Goal: Task Accomplishment & Management: Manage account settings

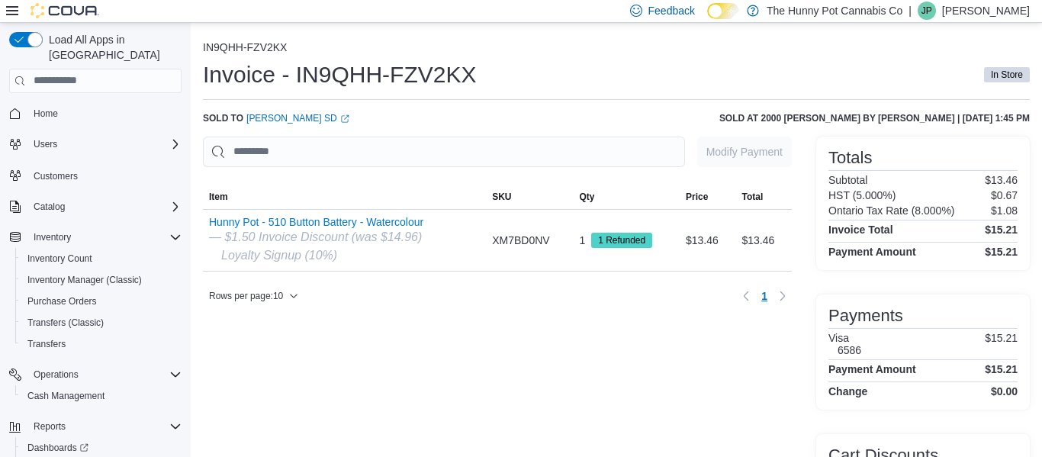
click at [559, 42] on ol "IN9QHH-FZV2KX" at bounding box center [616, 48] width 827 height 15
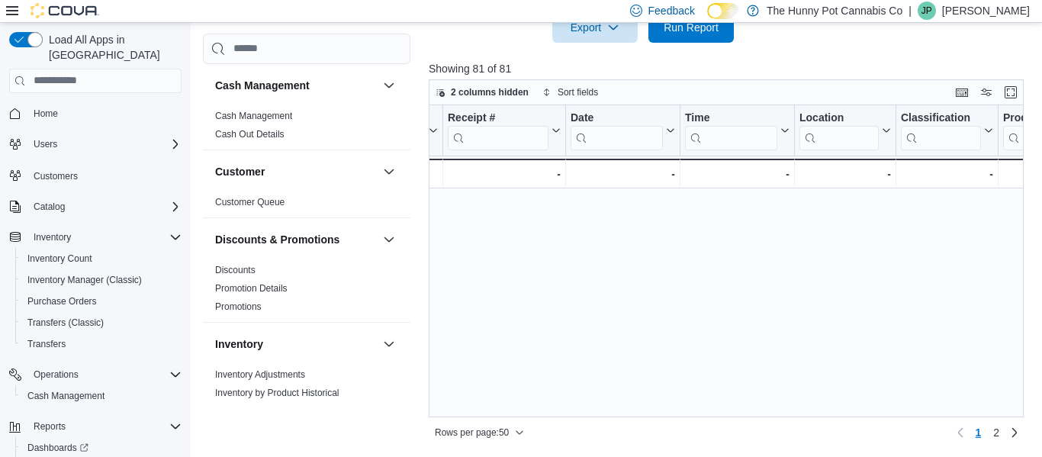
scroll to position [0, 98]
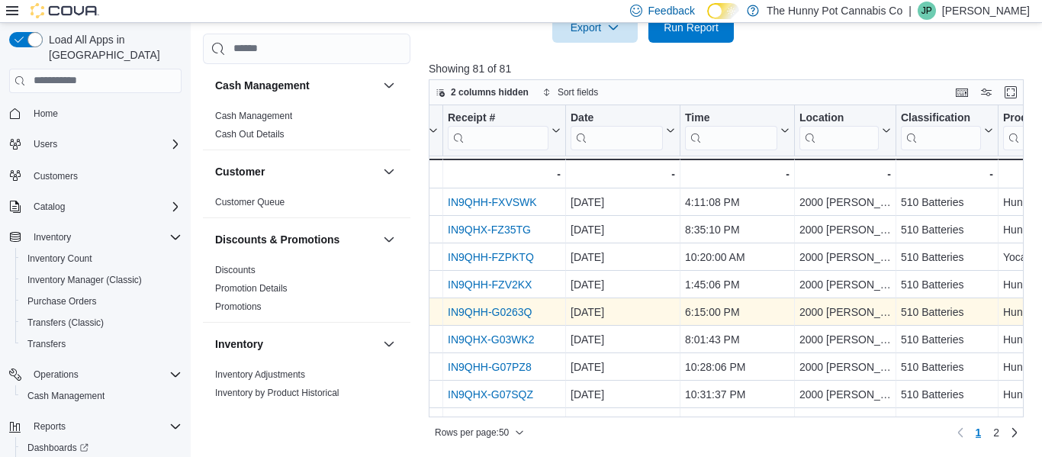
click at [525, 314] on link "IN9QHH-G0263Q" at bounding box center [490, 312] width 84 height 12
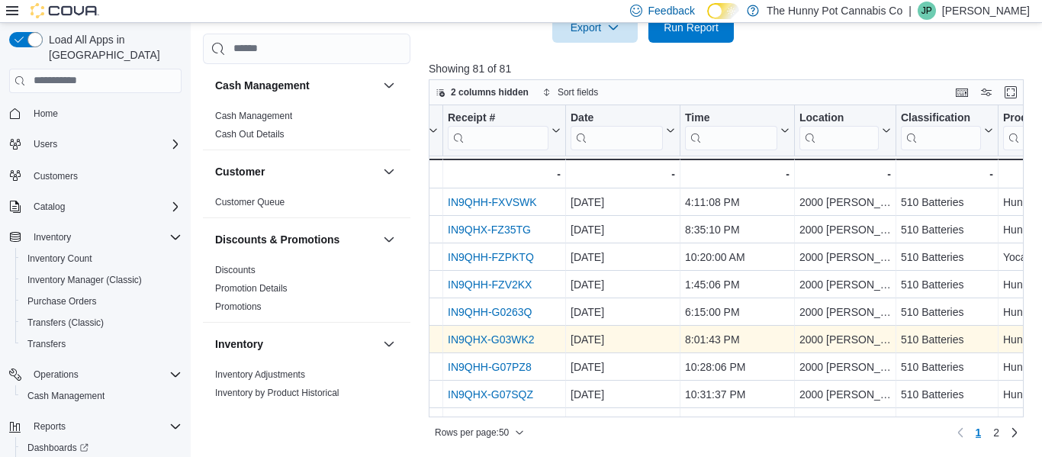
click at [506, 340] on link "IN9QHX-G03WK2" at bounding box center [491, 339] width 87 height 12
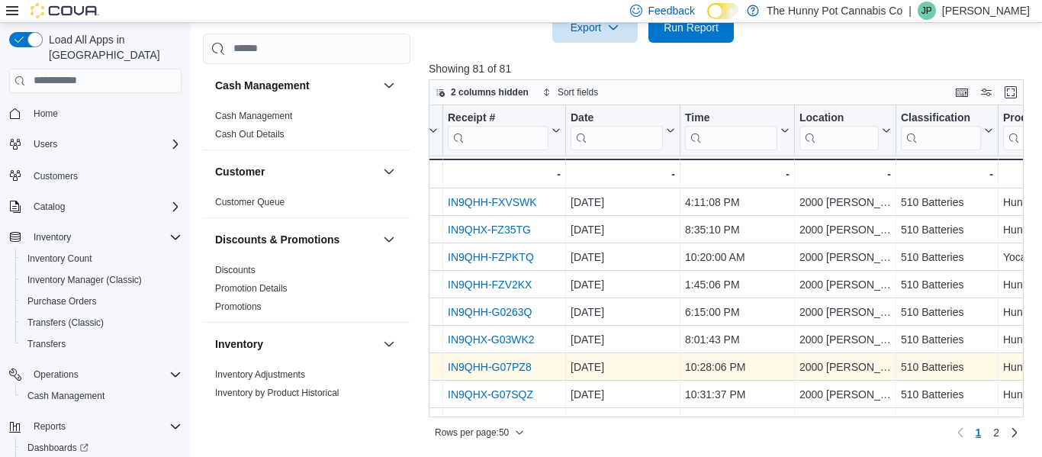
click at [527, 369] on link "IN9QHH-G07PZ8" at bounding box center [490, 367] width 84 height 12
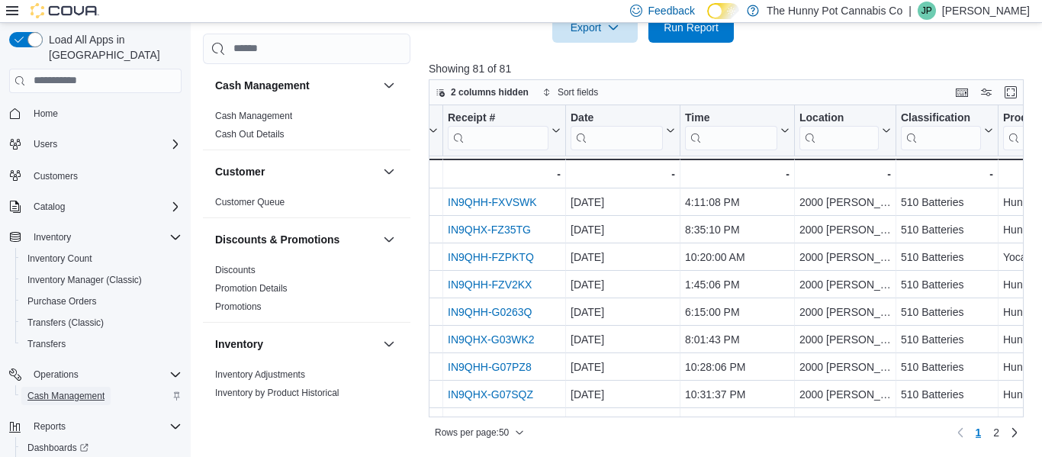
click at [83, 390] on span "Cash Management" at bounding box center [65, 396] width 77 height 12
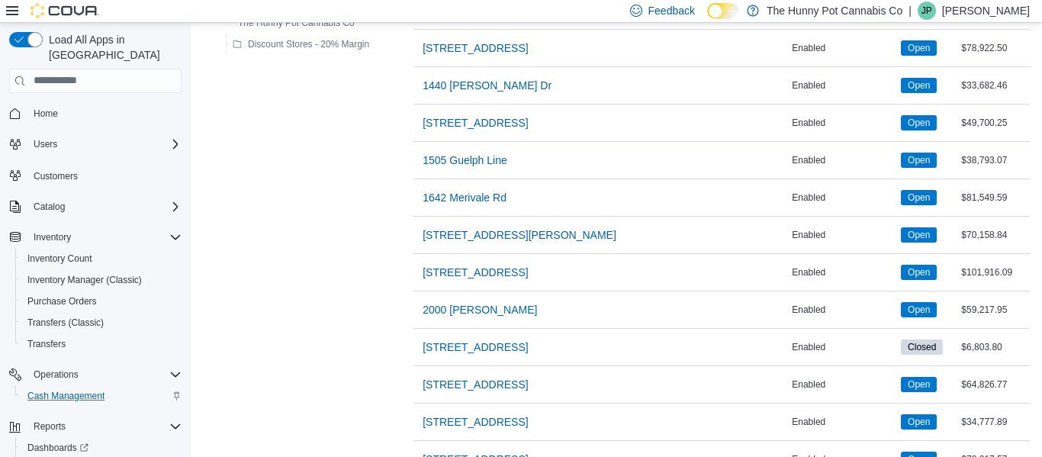
scroll to position [451, 0]
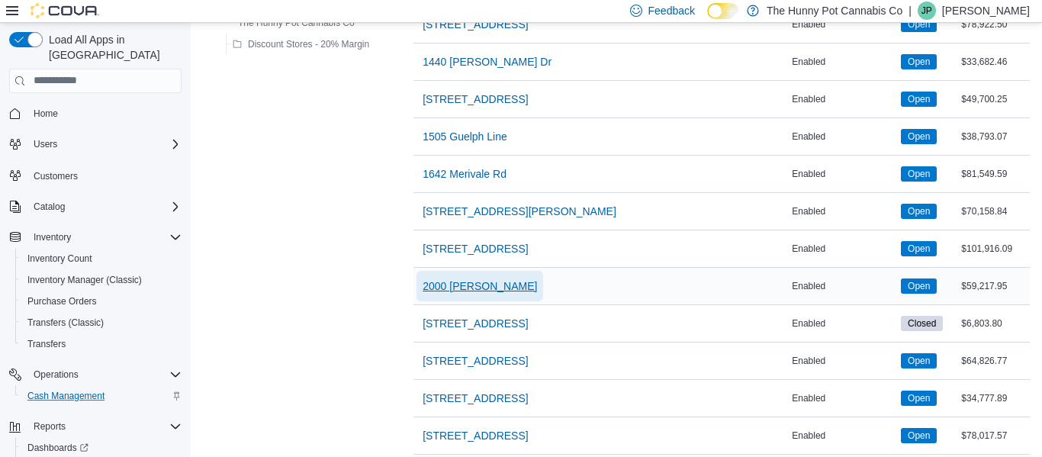
click at [479, 287] on span "2000 Appleby" at bounding box center [480, 286] width 114 height 15
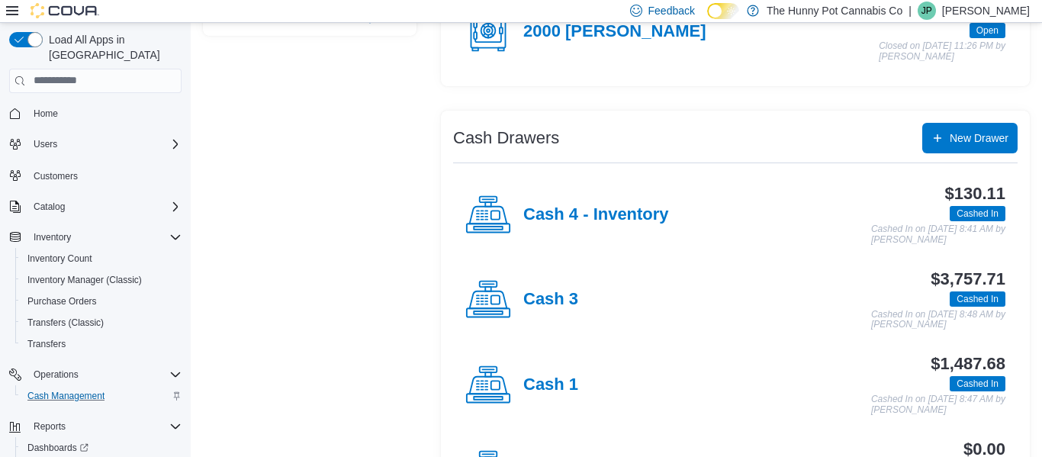
scroll to position [214, 0]
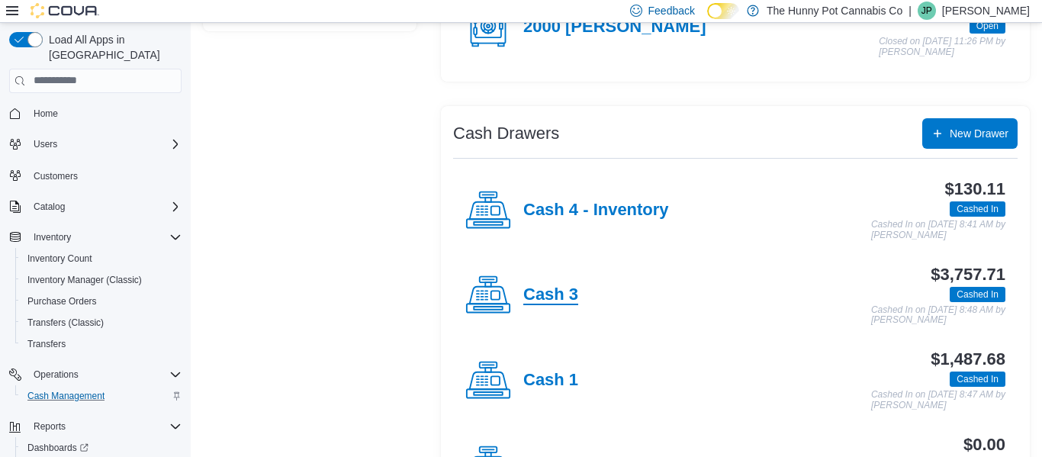
click at [559, 288] on h4 "Cash 3" at bounding box center [551, 295] width 55 height 20
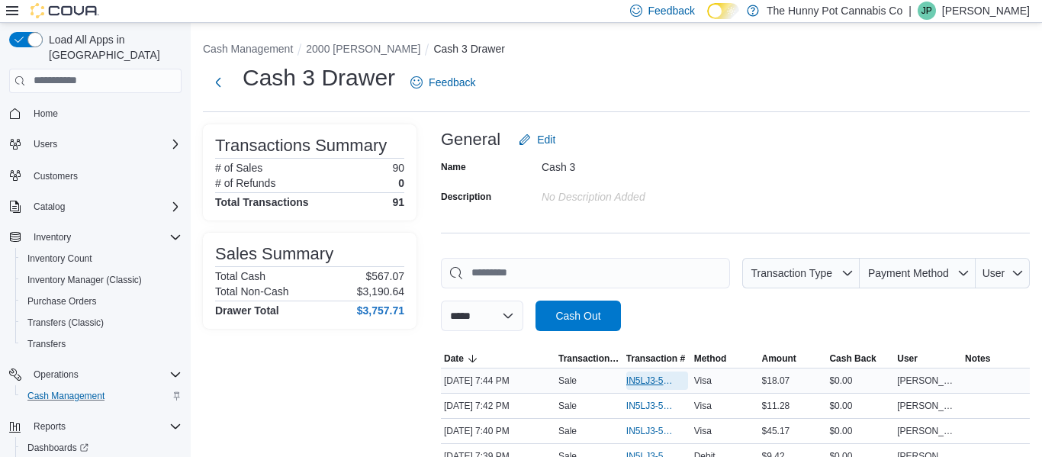
click at [636, 380] on span "IN5LJ3-5758510" at bounding box center [650, 381] width 47 height 12
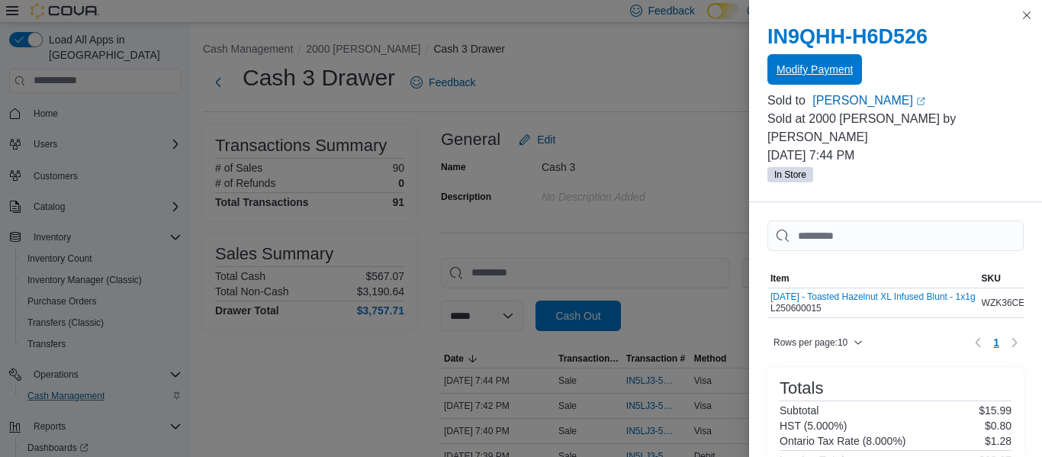
click at [846, 69] on span "Modify Payment" at bounding box center [815, 69] width 76 height 15
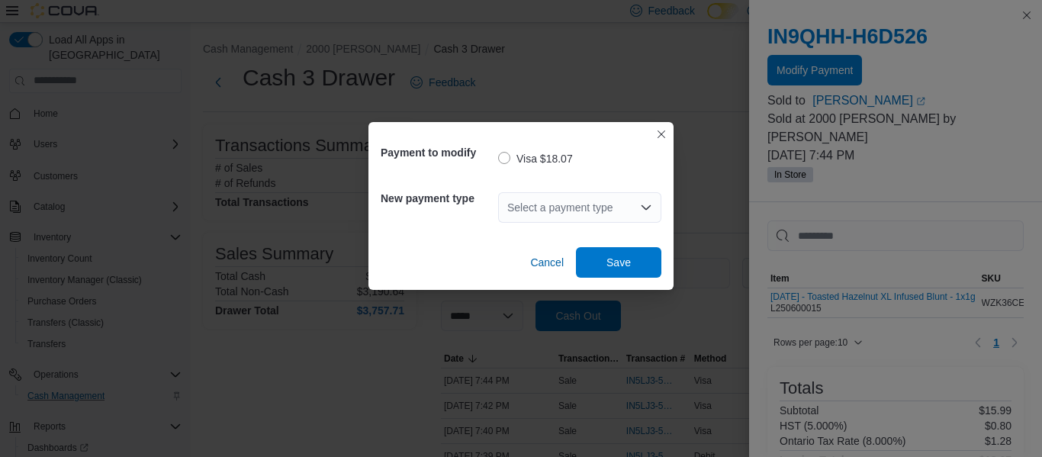
click at [541, 206] on div "Select a payment type" at bounding box center [579, 207] width 163 height 31
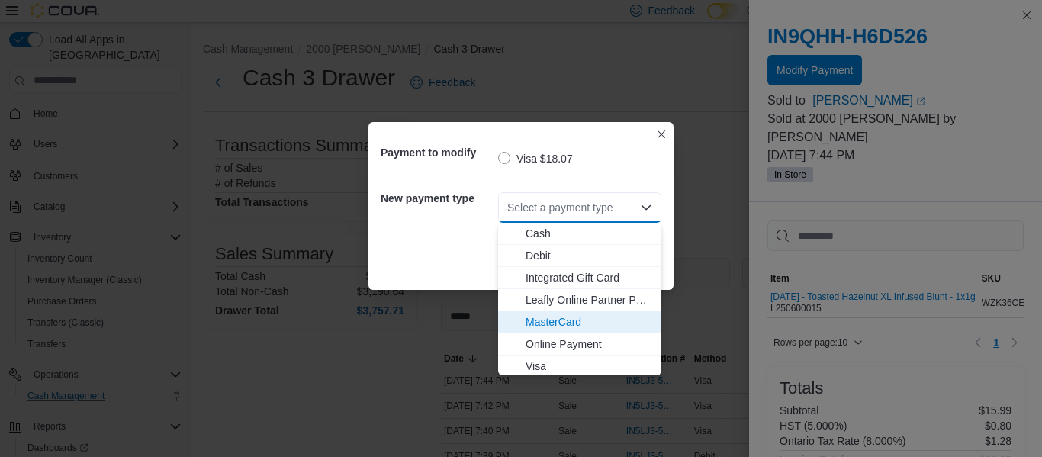
click at [547, 318] on span "MasterCard" at bounding box center [589, 321] width 127 height 15
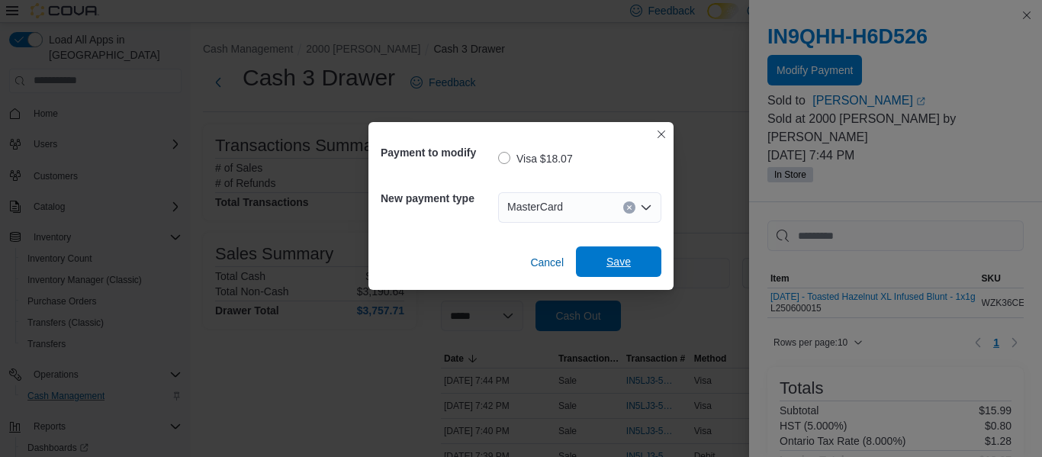
click at [622, 260] on span "Save" at bounding box center [619, 261] width 24 height 15
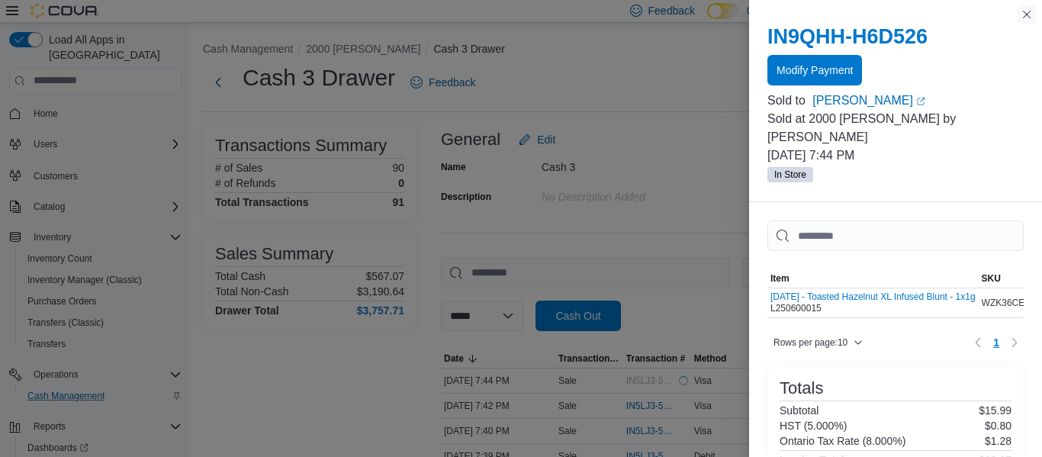
click at [1027, 14] on button "Close this dialog" at bounding box center [1027, 14] width 18 height 18
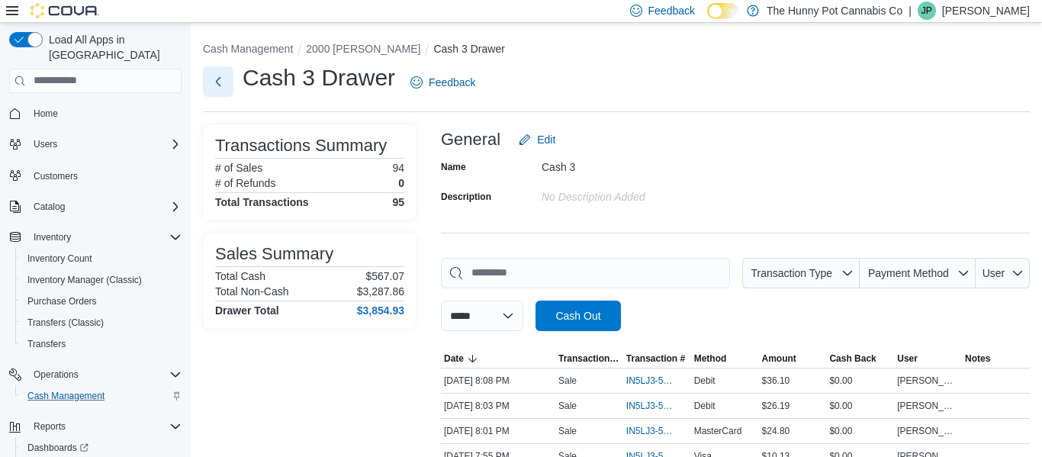
click at [218, 87] on button "Next" at bounding box center [218, 81] width 31 height 31
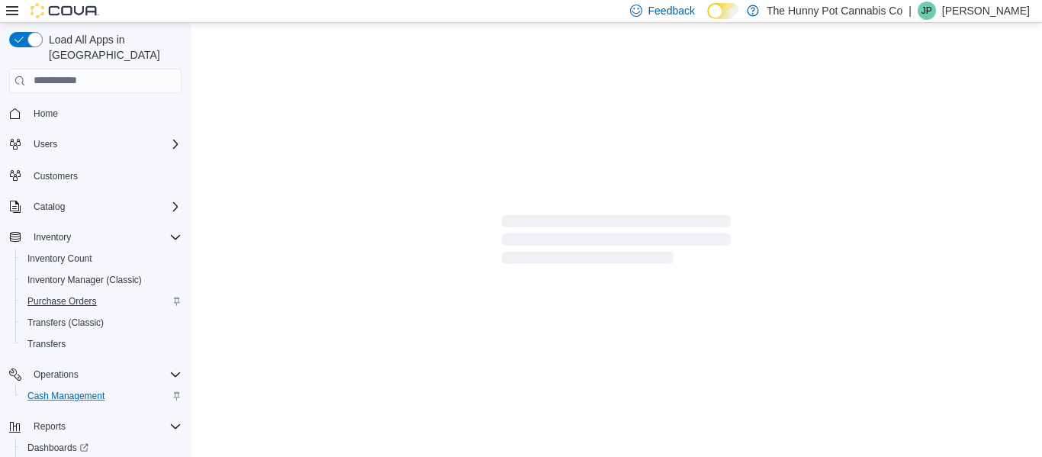
scroll to position [48, 0]
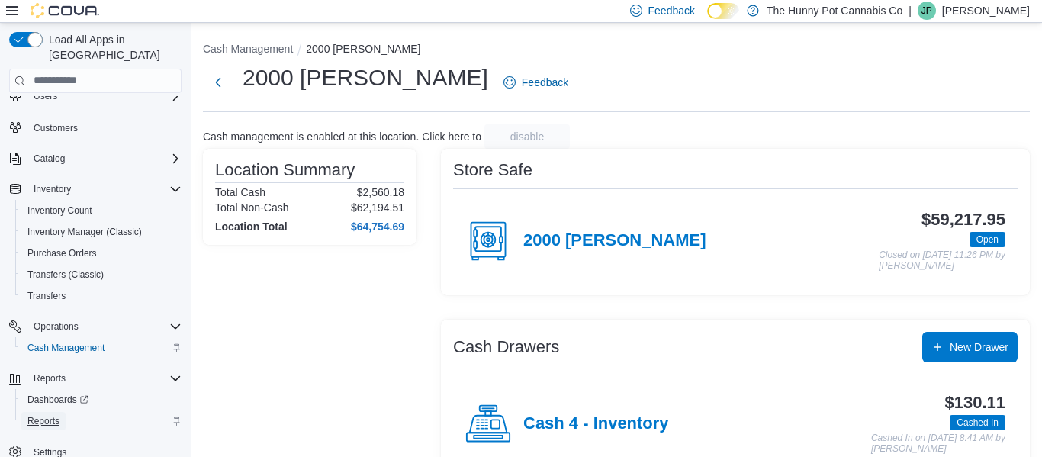
click at [54, 415] on span "Reports" at bounding box center [43, 421] width 32 height 12
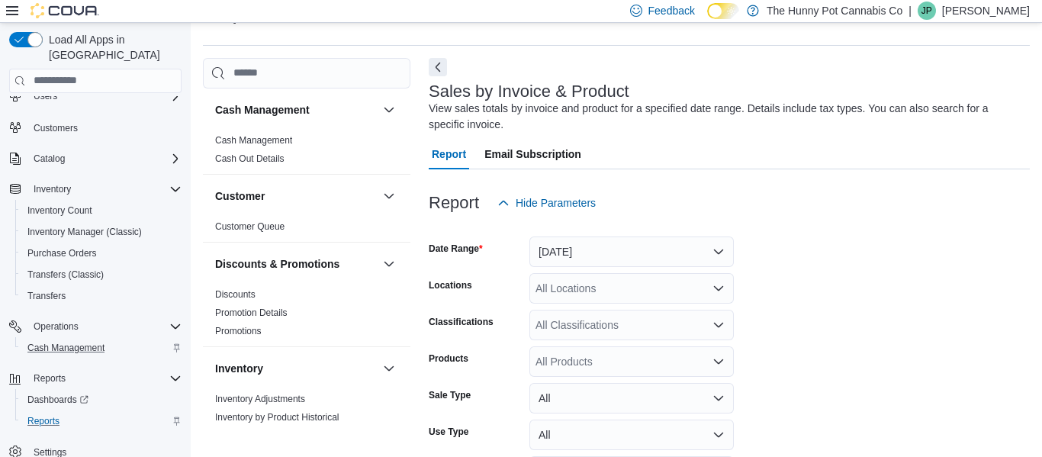
scroll to position [51, 0]
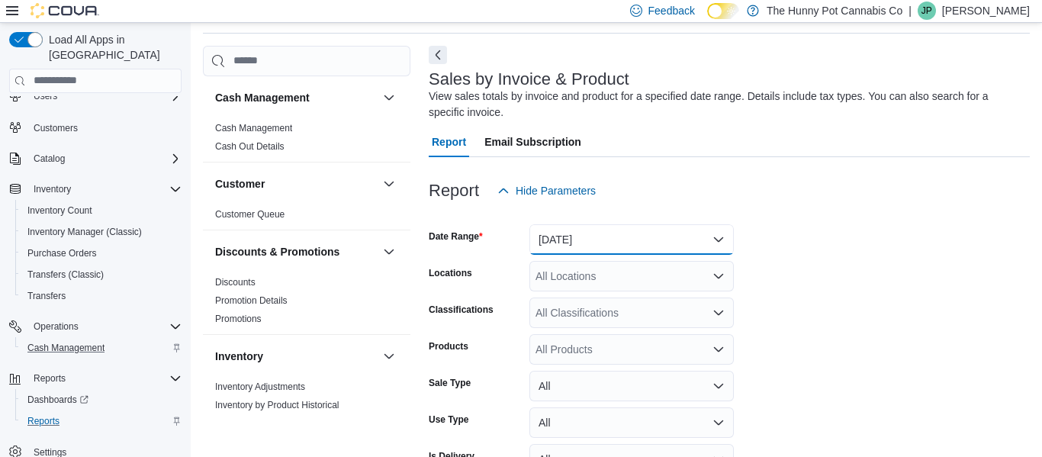
click at [597, 241] on button "Yesterday" at bounding box center [632, 239] width 205 height 31
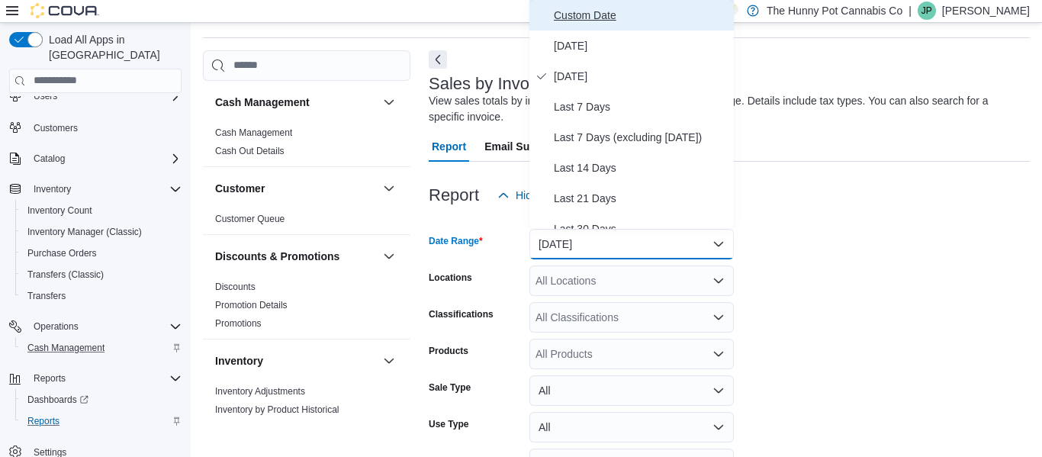
click at [583, 19] on span "Custom Date" at bounding box center [641, 15] width 174 height 18
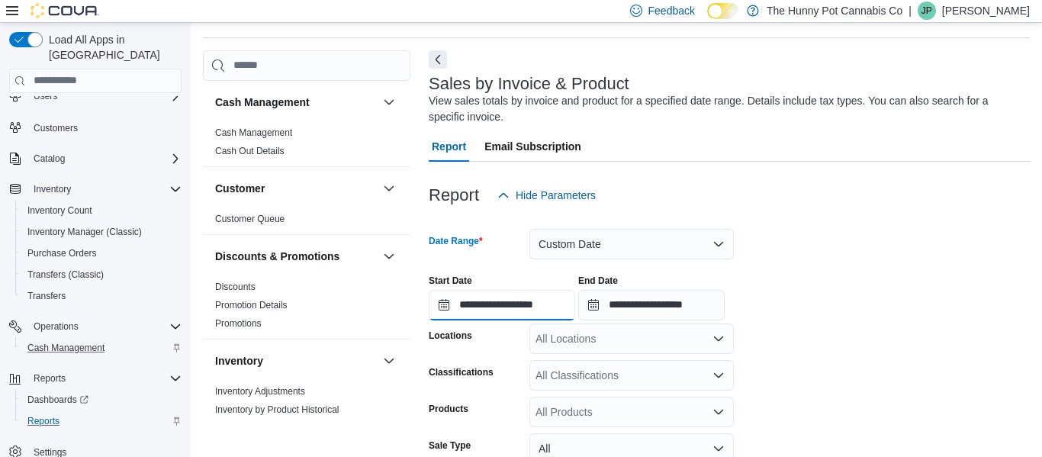
click at [573, 308] on input "**********" at bounding box center [502, 305] width 147 height 31
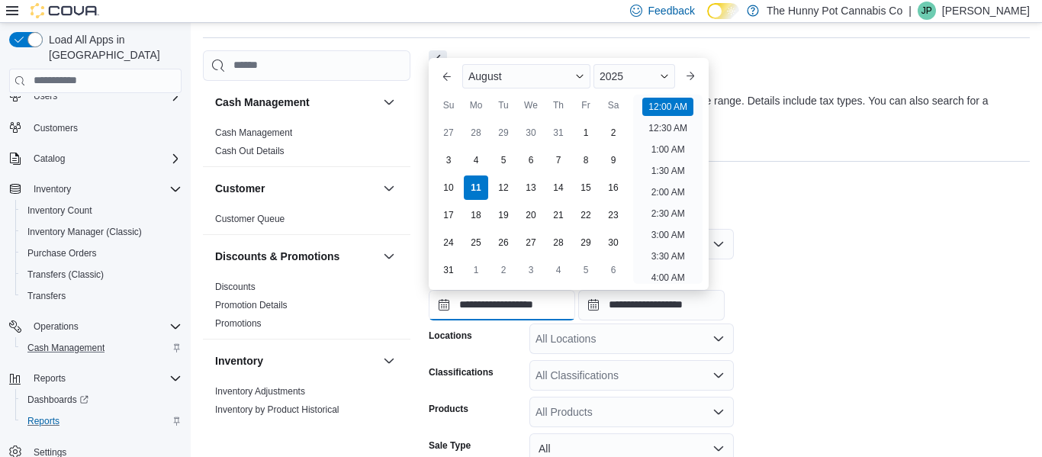
scroll to position [47, 0]
click at [484, 76] on span "August" at bounding box center [486, 76] width 34 height 12
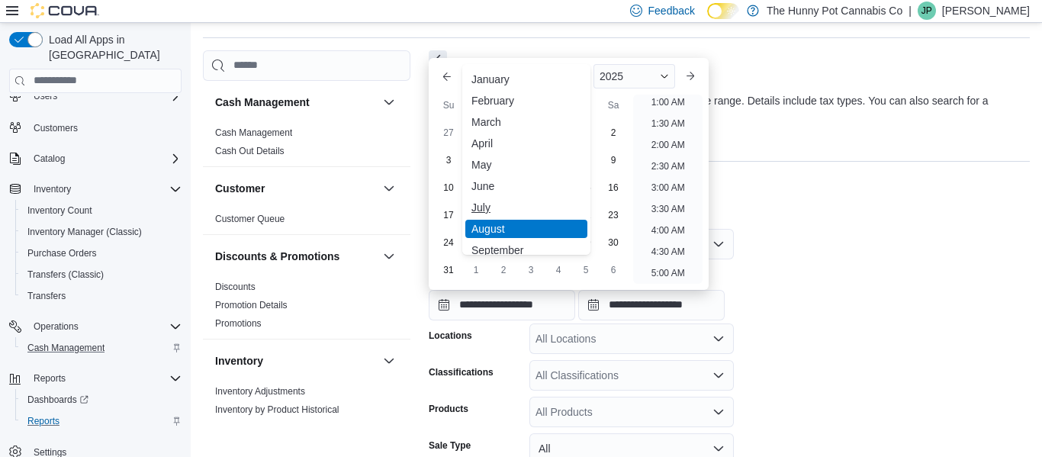
click at [478, 208] on div "July" at bounding box center [527, 207] width 122 height 18
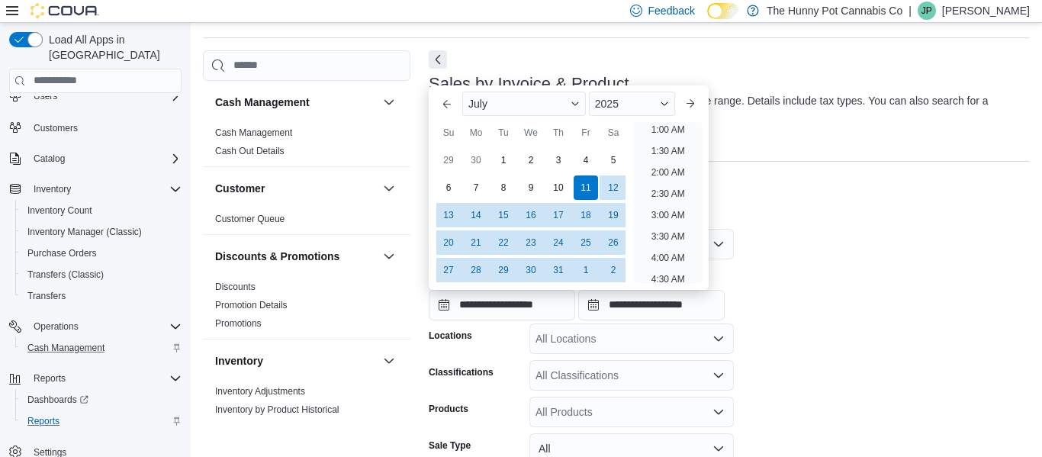
scroll to position [3, 0]
click at [502, 193] on div "8" at bounding box center [503, 187] width 27 height 27
type input "**********"
click at [774, 243] on form "**********" at bounding box center [729, 432] width 601 height 443
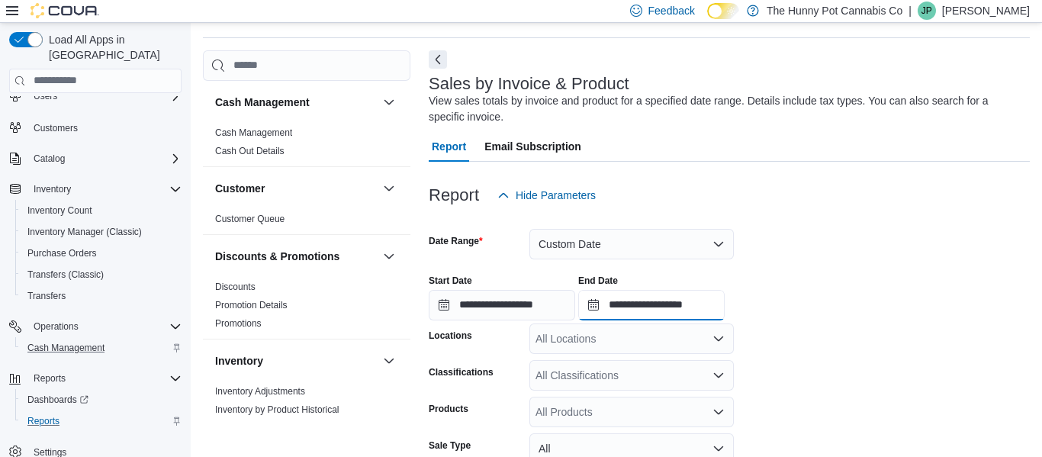
click at [718, 308] on input "**********" at bounding box center [651, 305] width 147 height 31
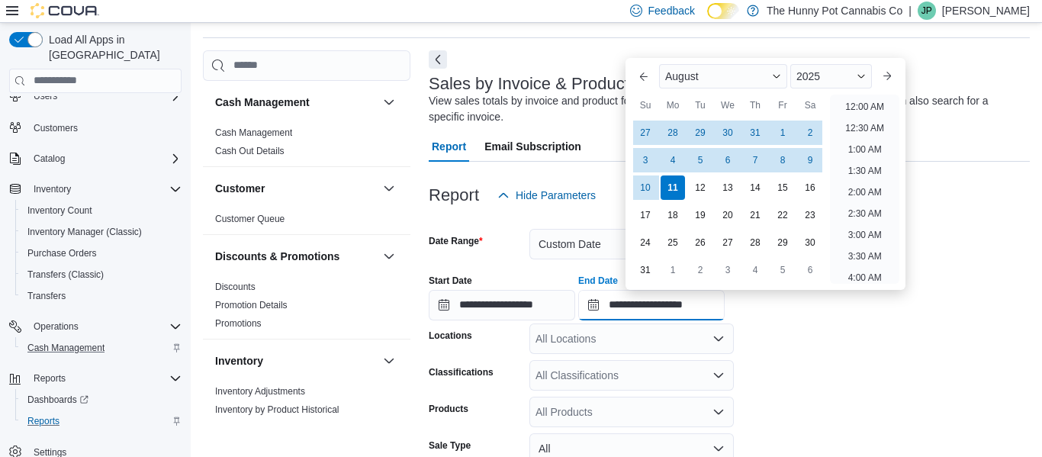
scroll to position [839, 0]
click at [672, 182] on div "11" at bounding box center [672, 187] width 27 height 27
click at [753, 340] on form "**********" at bounding box center [729, 432] width 601 height 443
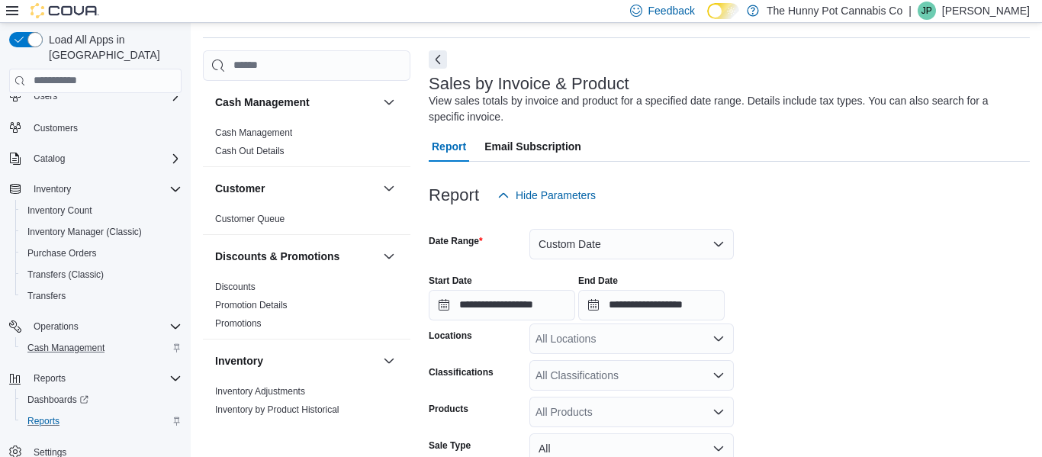
click at [606, 344] on div "All Locations" at bounding box center [632, 339] width 205 height 31
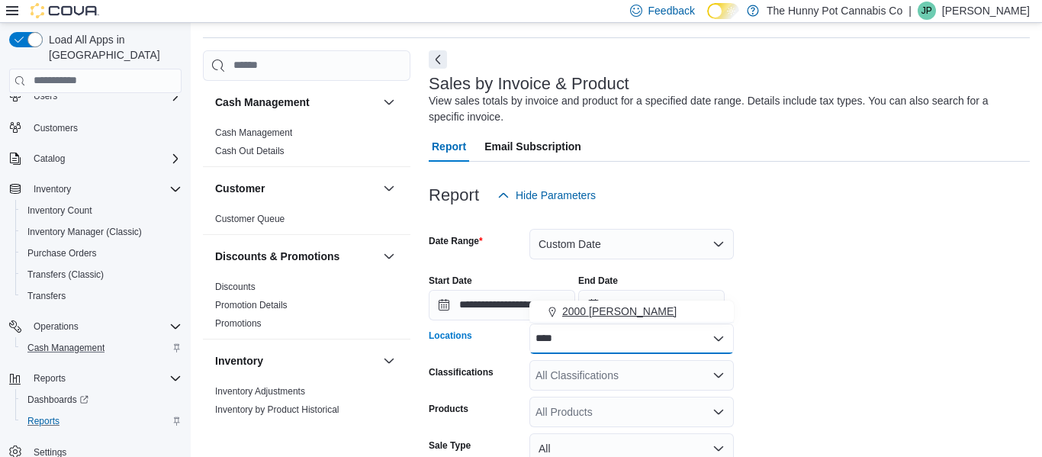
type input "****"
click at [601, 317] on span "2000 Appleby" at bounding box center [619, 311] width 114 height 15
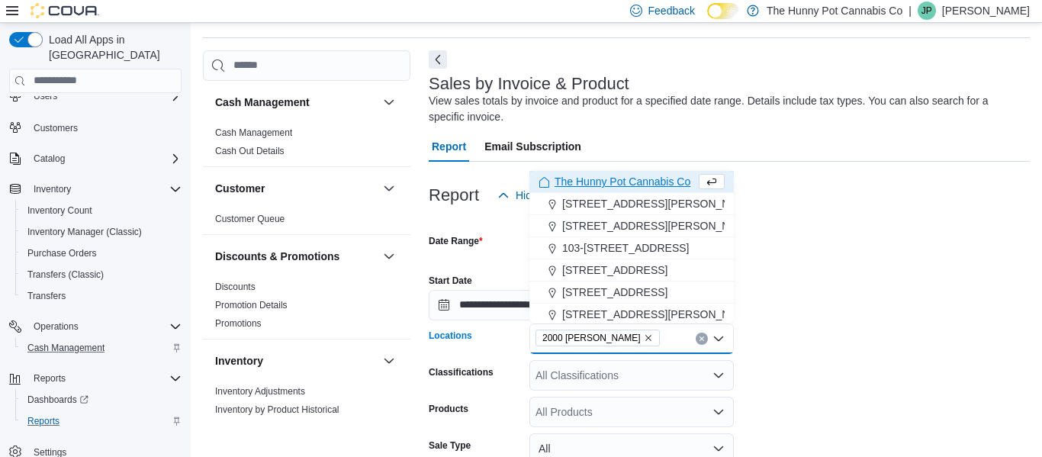
click at [1016, 207] on div "Report Hide Parameters" at bounding box center [729, 195] width 601 height 31
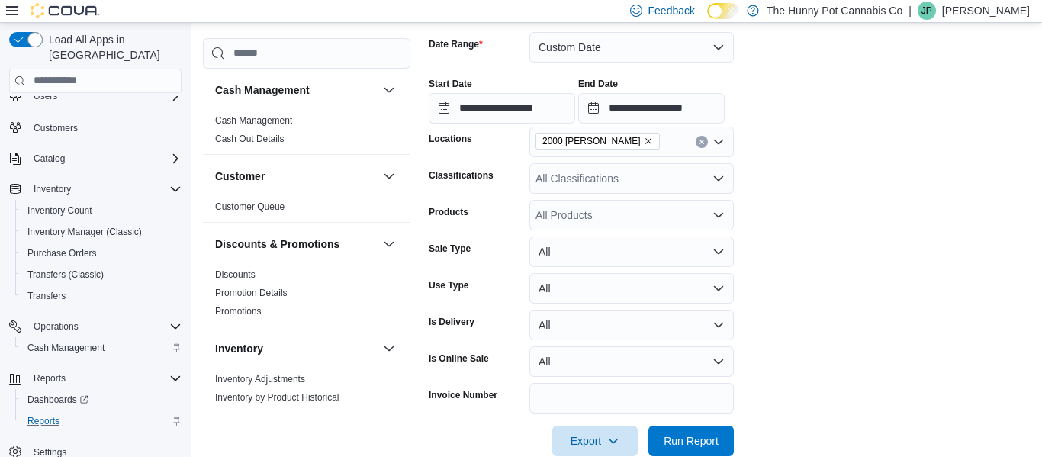
scroll to position [248, 0]
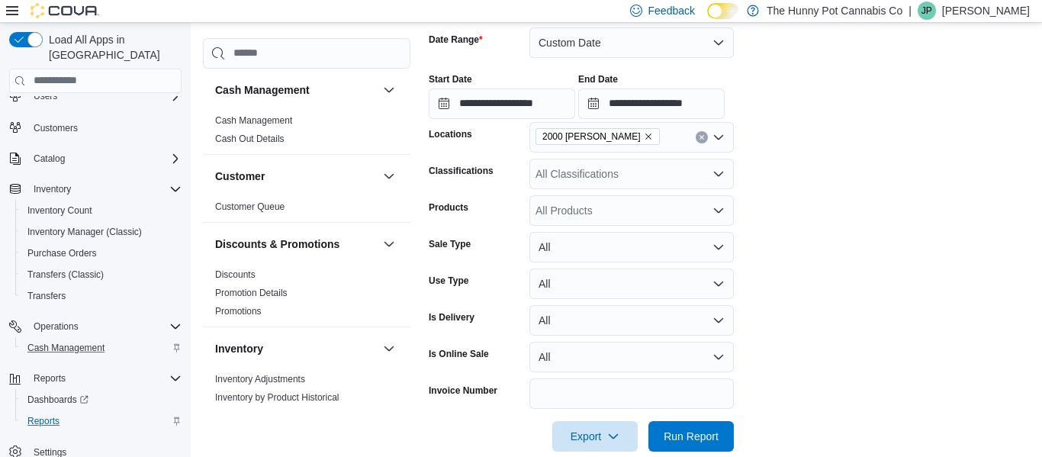
click at [571, 205] on div "All Products" at bounding box center [632, 210] width 205 height 31
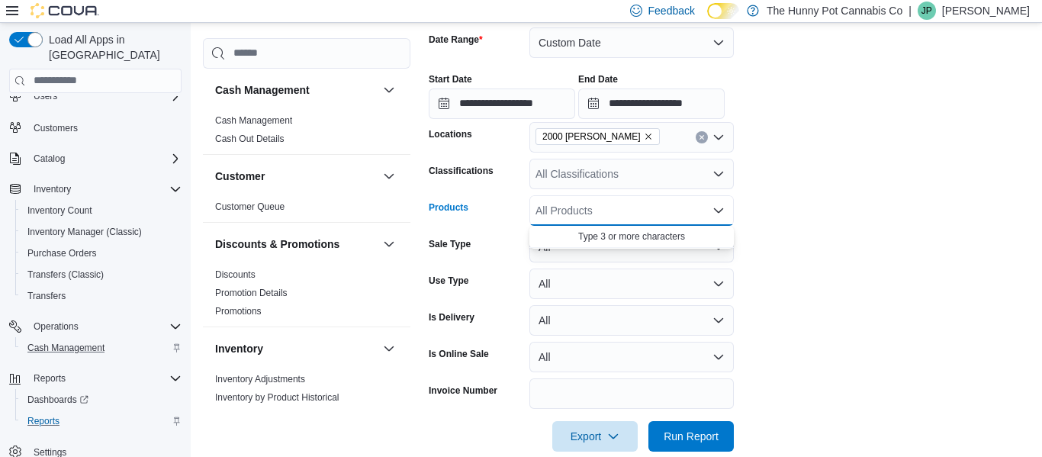
click at [585, 170] on div "All Classifications" at bounding box center [632, 174] width 205 height 31
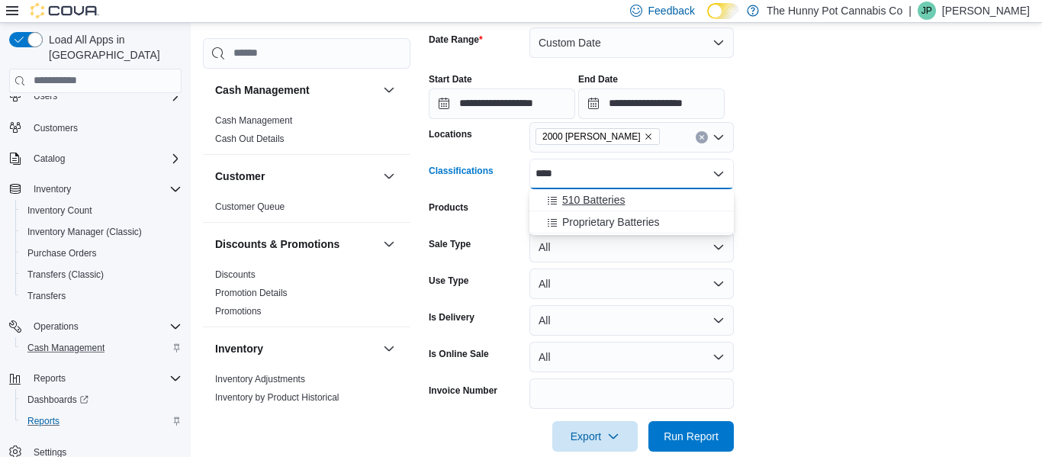
type input "****"
click at [607, 208] on button "510 Batteries" at bounding box center [632, 200] width 205 height 22
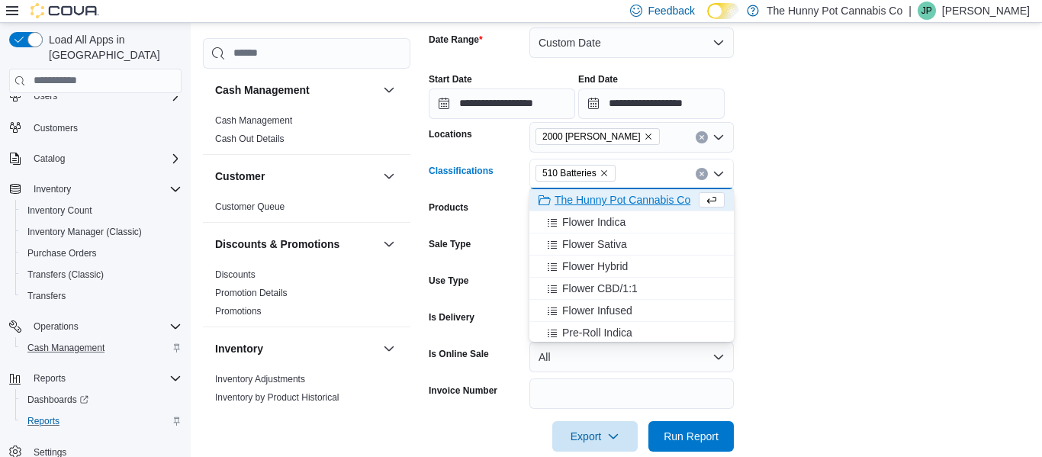
click at [879, 200] on form "**********" at bounding box center [729, 230] width 601 height 443
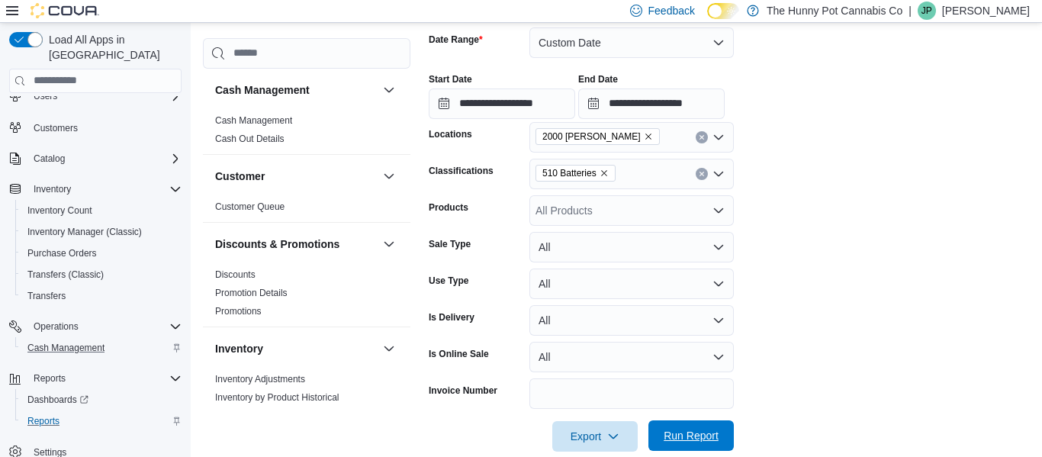
click at [685, 441] on span "Run Report" at bounding box center [691, 435] width 55 height 15
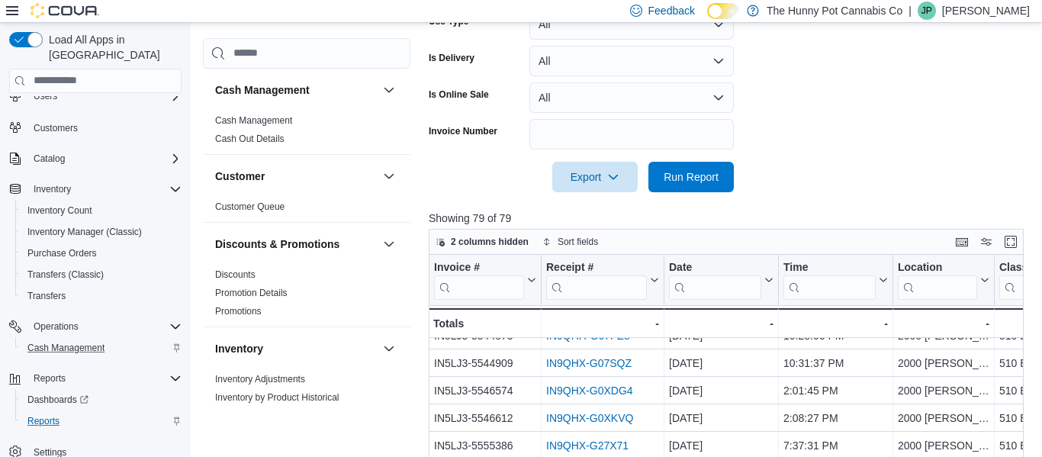
scroll to position [129, 0]
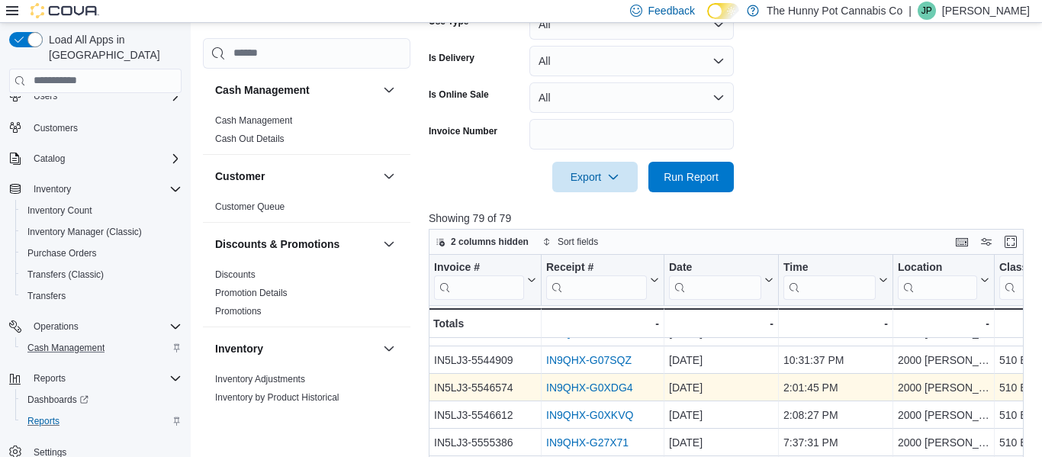
click at [598, 387] on link "IN9QHX-G0XDG4" at bounding box center [589, 388] width 87 height 12
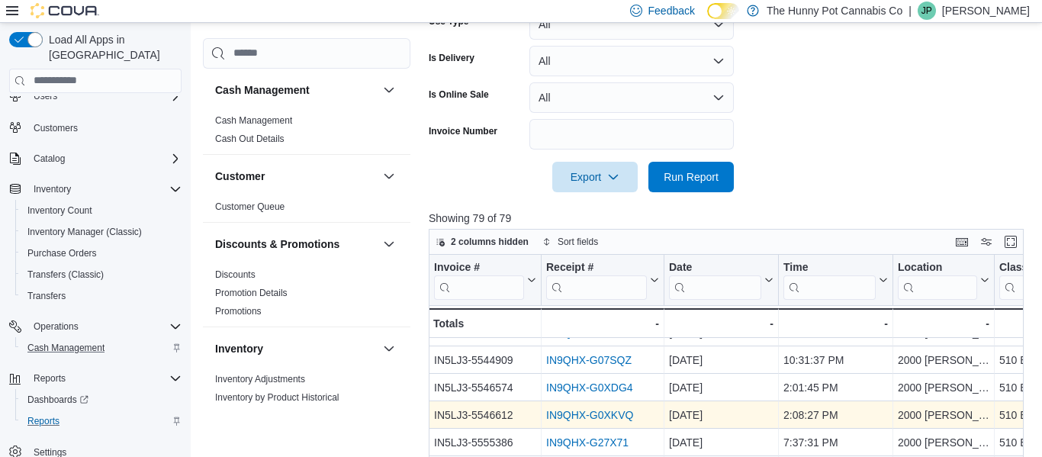
click at [601, 416] on link "IN9QHX-G0XKVQ" at bounding box center [589, 415] width 87 height 12
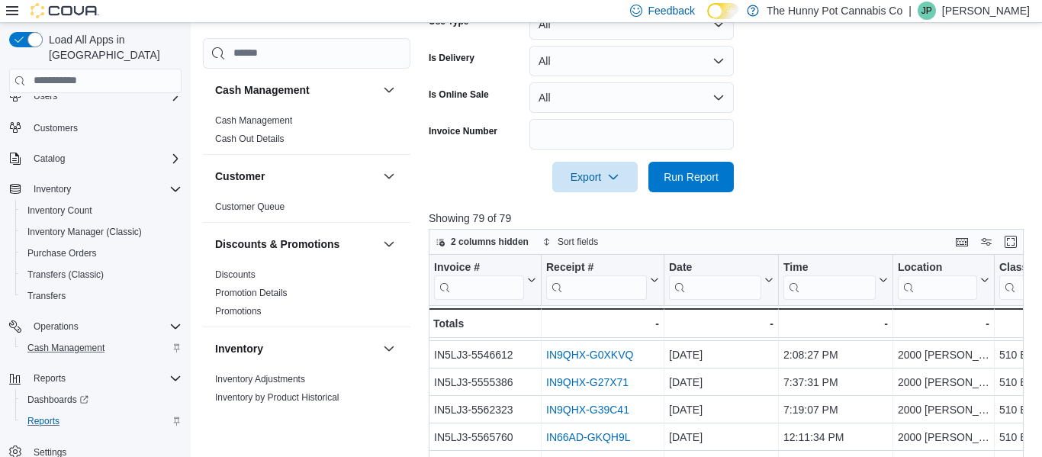
scroll to position [190, 0]
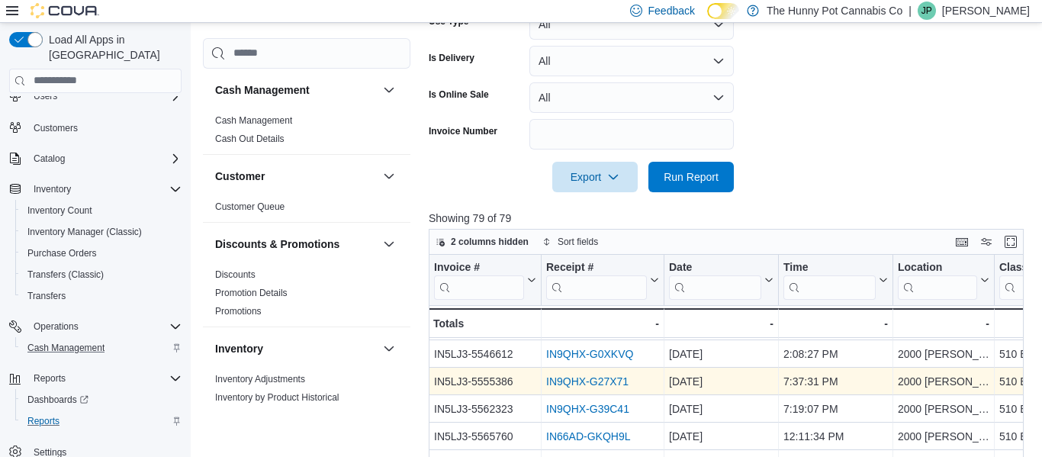
click at [605, 383] on link "IN9QHX-G27X71" at bounding box center [587, 381] width 82 height 12
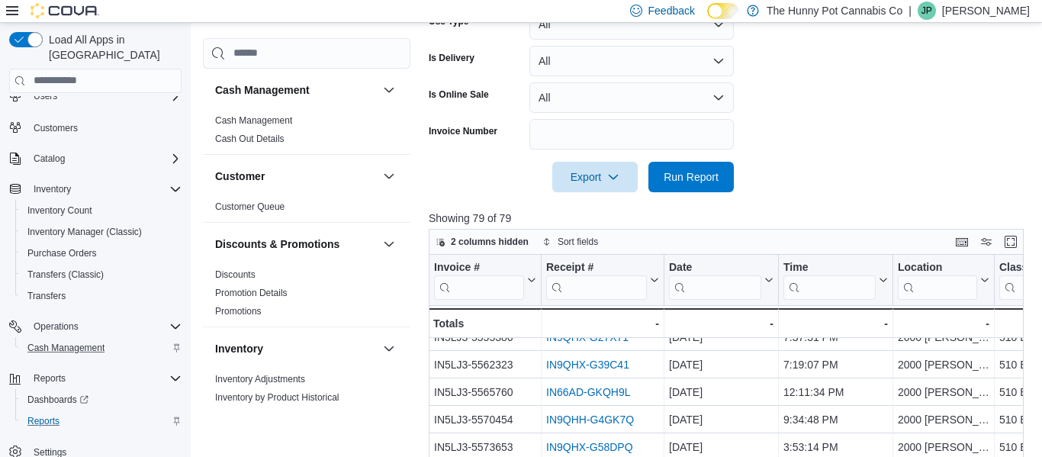
scroll to position [149, 0]
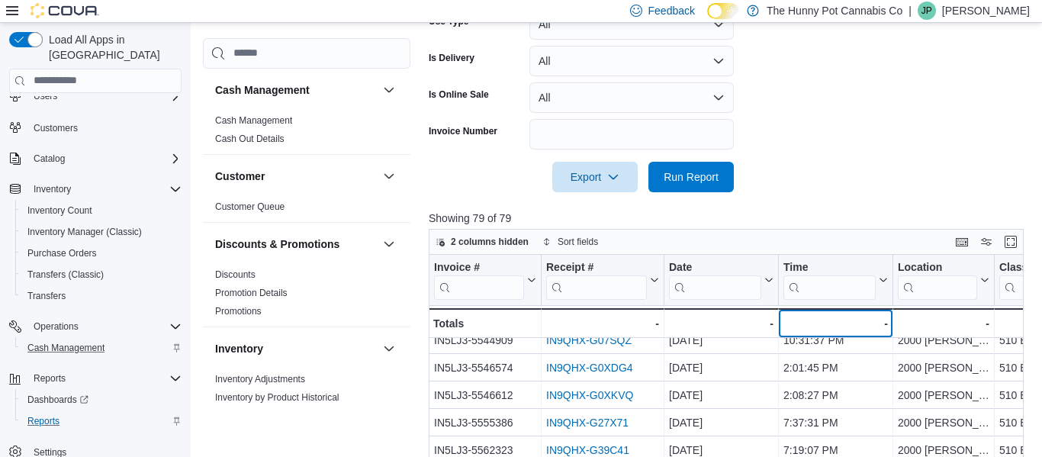
click at [791, 313] on div "- - Time, column 4, row 51" at bounding box center [836, 323] width 114 height 30
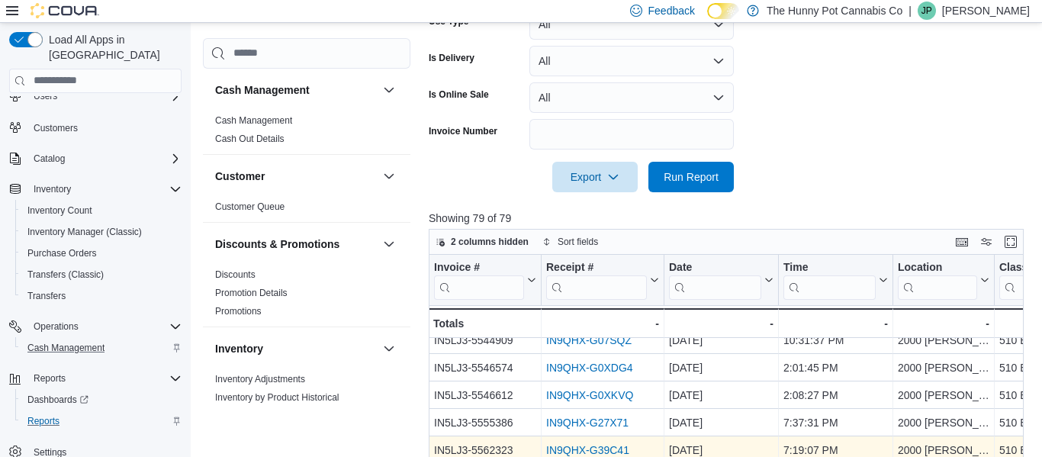
click at [600, 448] on link "IN9QHX-G39C41" at bounding box center [587, 450] width 83 height 12
click at [578, 451] on link "IN9QHX-G39C41" at bounding box center [587, 450] width 83 height 12
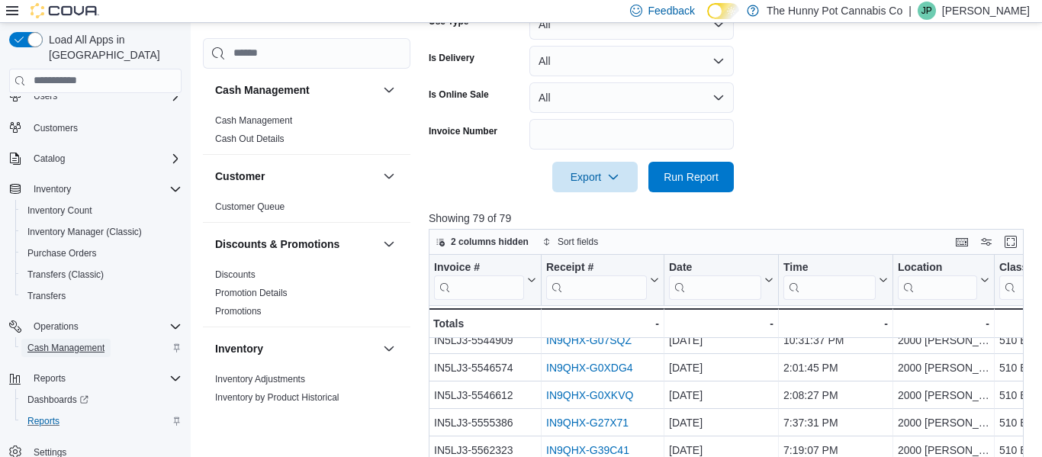
click at [47, 342] on span "Cash Management" at bounding box center [65, 348] width 77 height 12
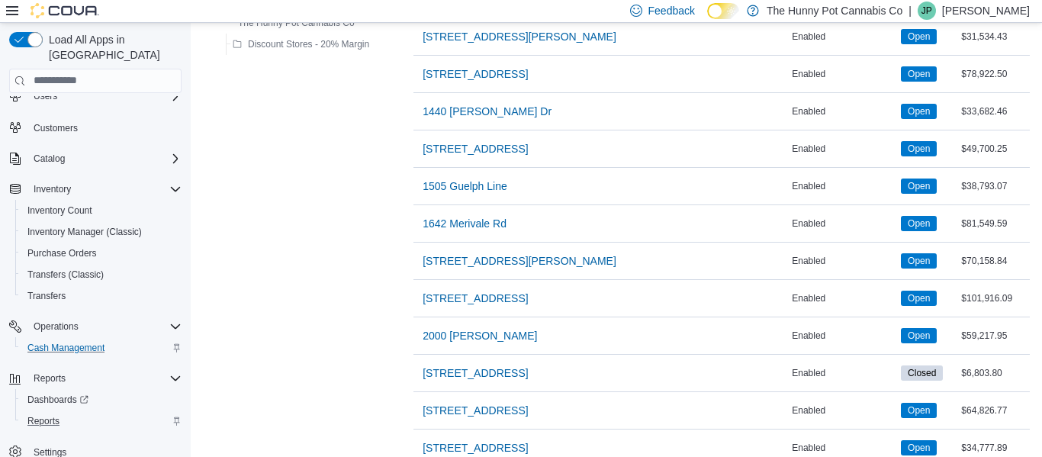
scroll to position [403, 0]
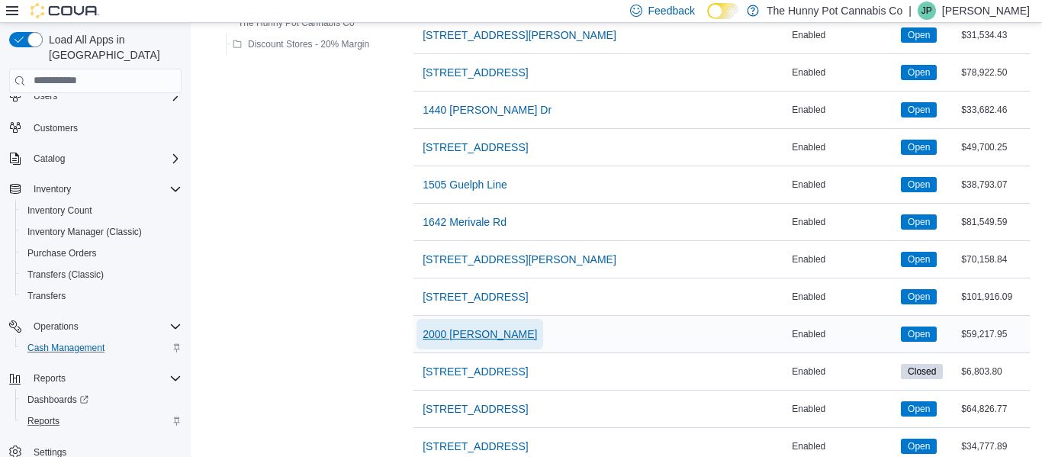
click at [427, 333] on span "2000 Appleby" at bounding box center [480, 334] width 114 height 15
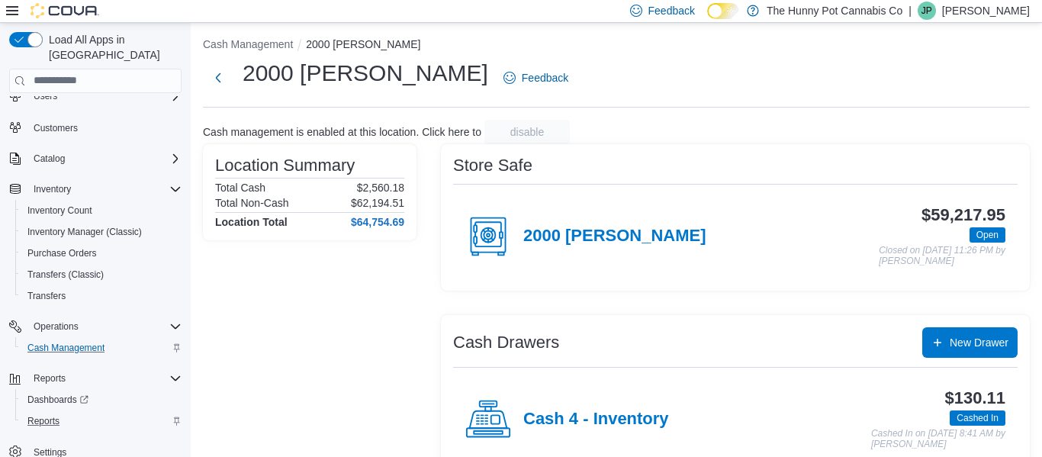
scroll to position [289, 0]
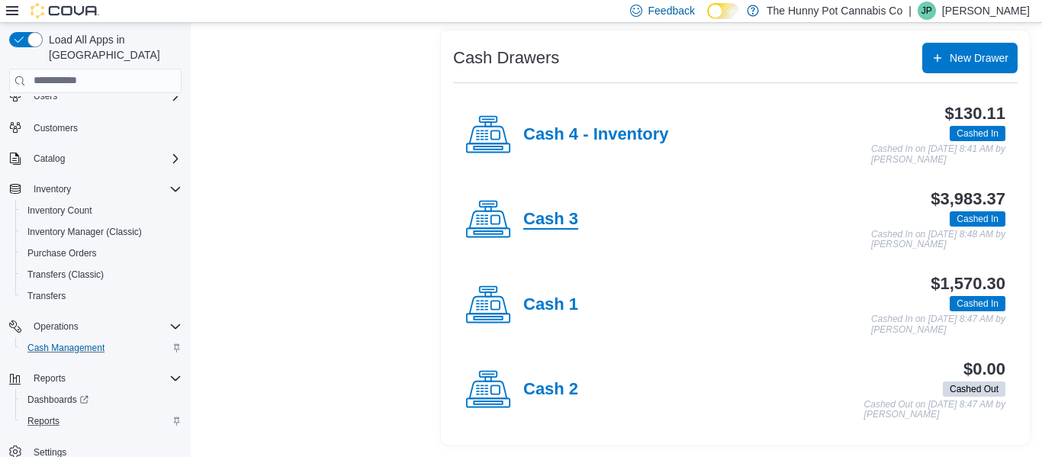
click at [549, 219] on h4 "Cash 3" at bounding box center [551, 220] width 55 height 20
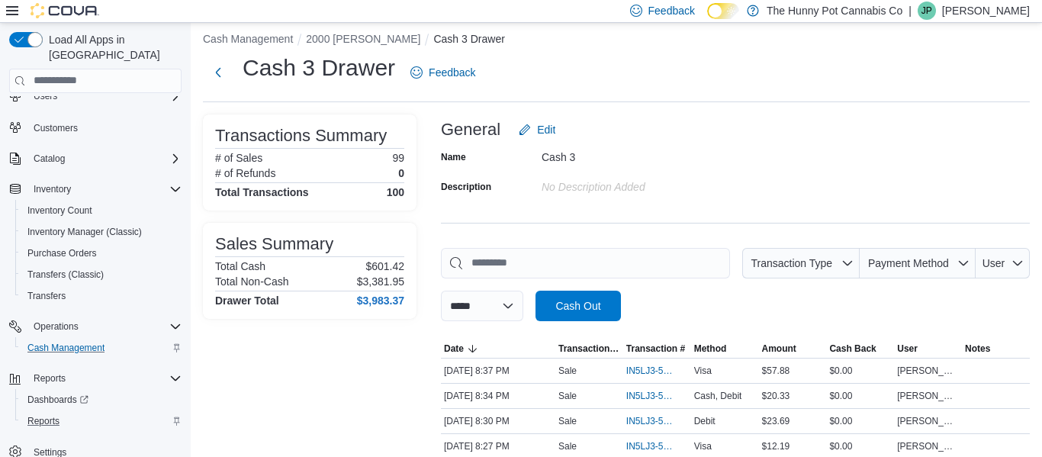
scroll to position [403, 0]
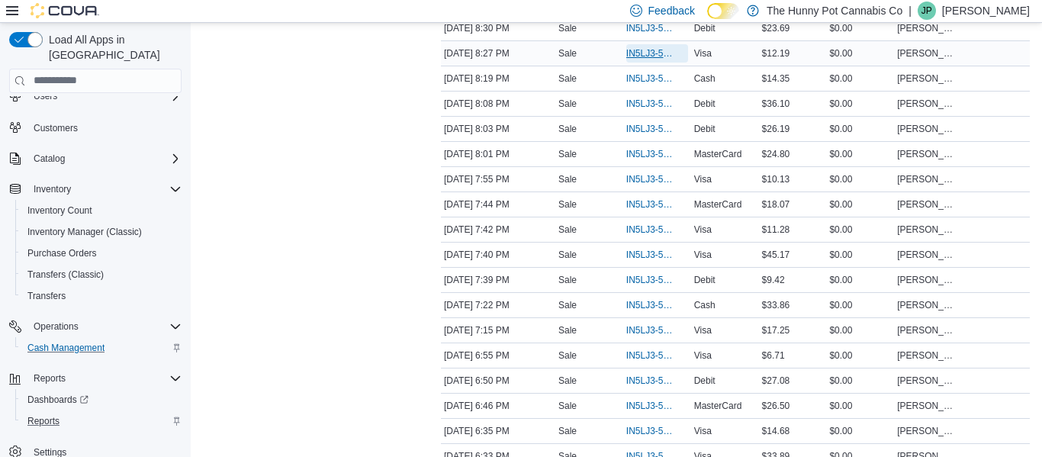
click at [629, 56] on span "IN5LJ3-5758910" at bounding box center [650, 53] width 47 height 12
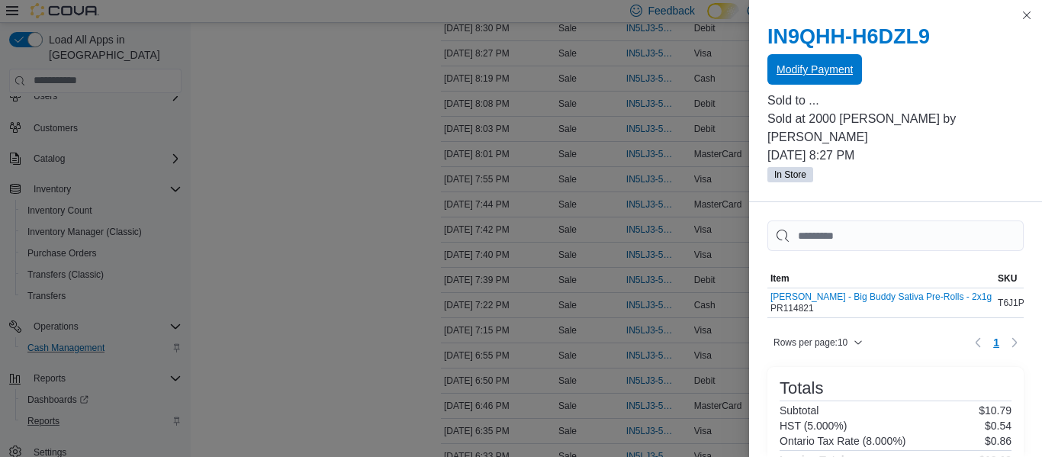
click at [829, 72] on span "Modify Payment" at bounding box center [815, 69] width 76 height 15
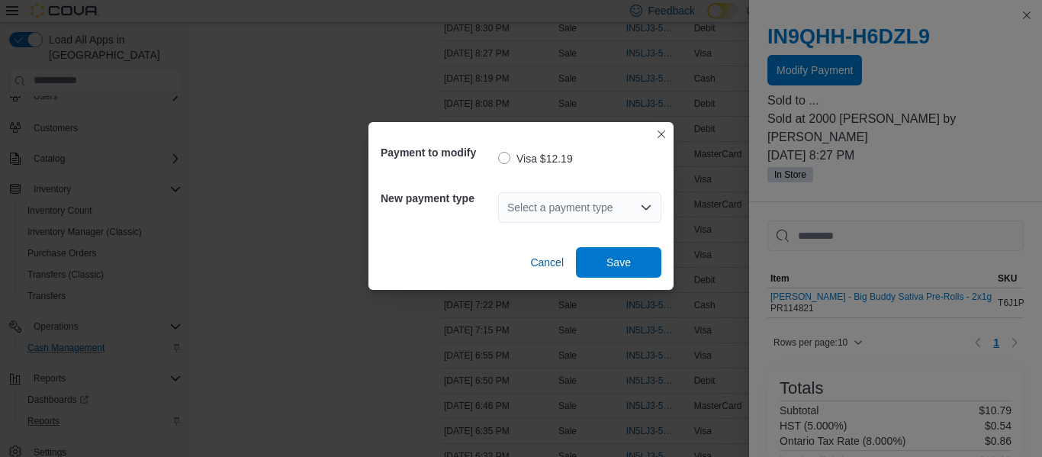
click at [602, 201] on div "Select a payment type" at bounding box center [579, 207] width 163 height 31
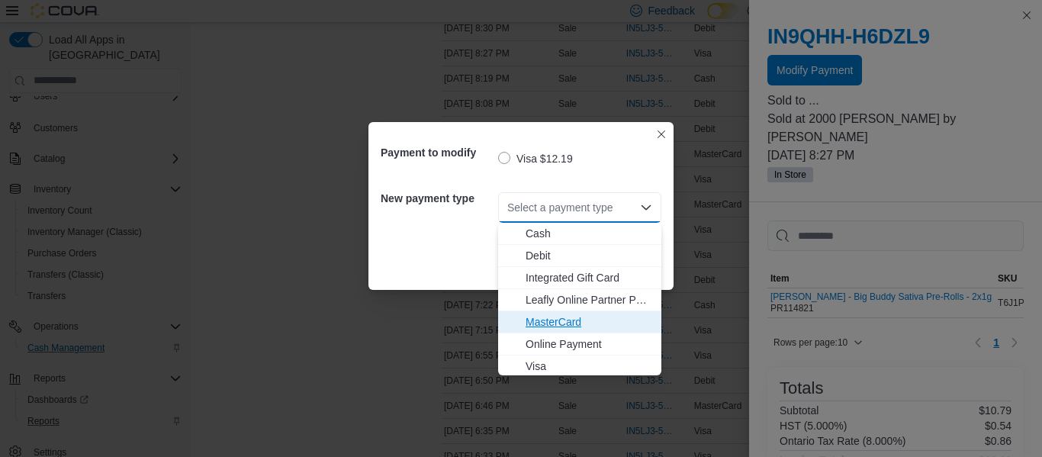
click at [575, 316] on span "MasterCard" at bounding box center [589, 321] width 127 height 15
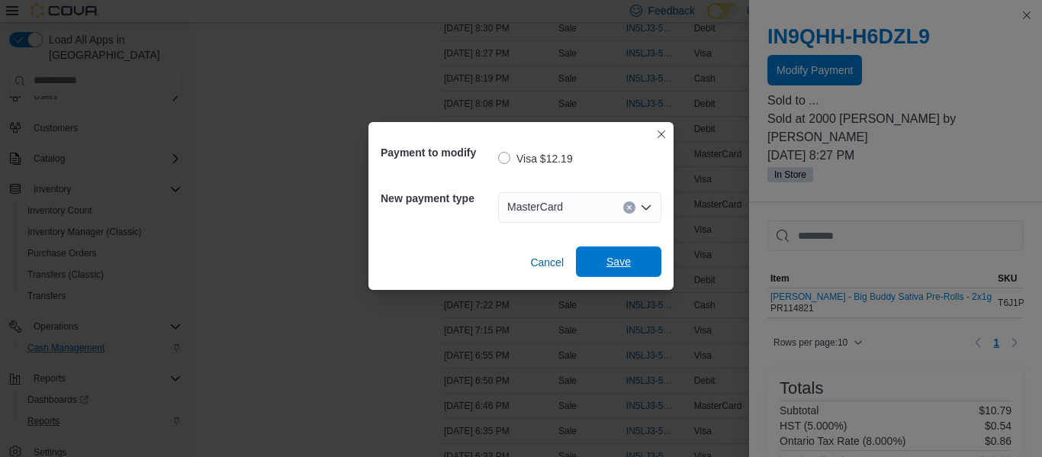
click at [629, 259] on span "Save" at bounding box center [619, 261] width 24 height 15
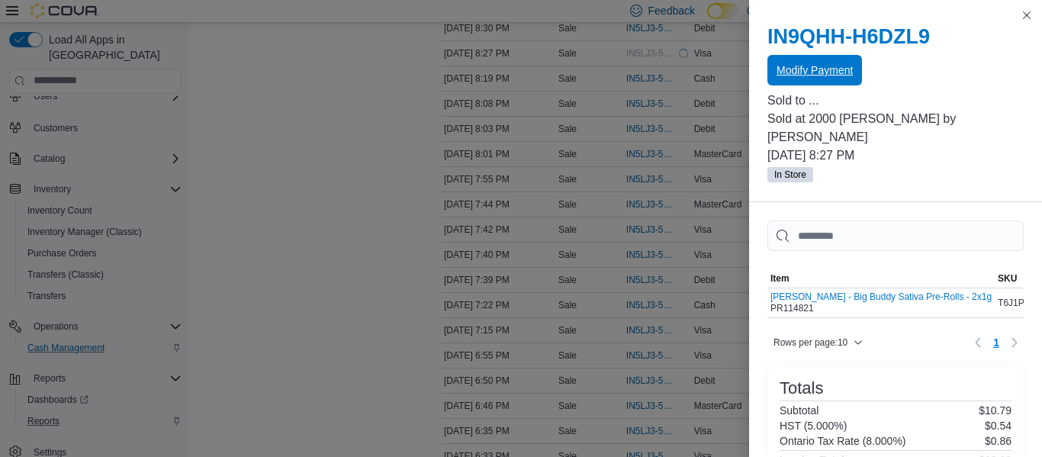
scroll to position [0, 0]
click at [1027, 18] on button "Close this dialog" at bounding box center [1027, 14] width 18 height 18
click at [1028, 14] on button "Close this dialog" at bounding box center [1027, 15] width 18 height 18
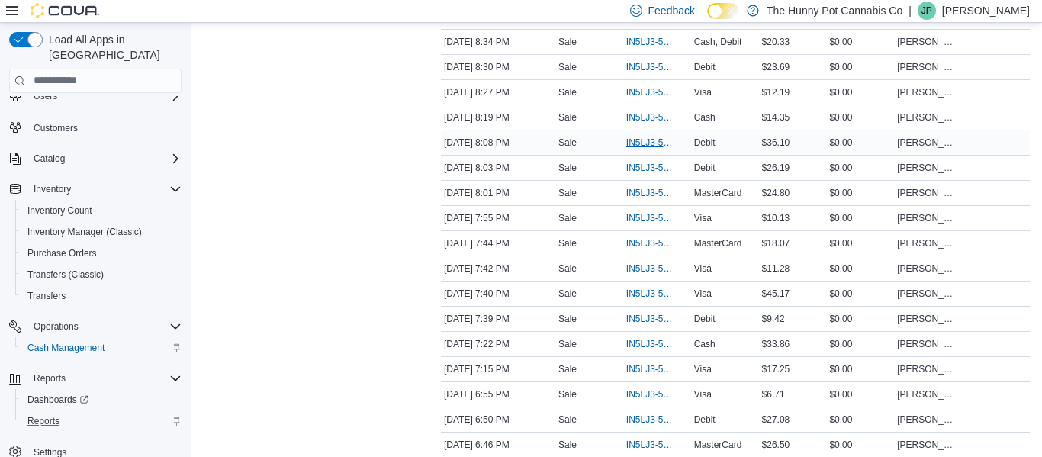
scroll to position [350, 0]
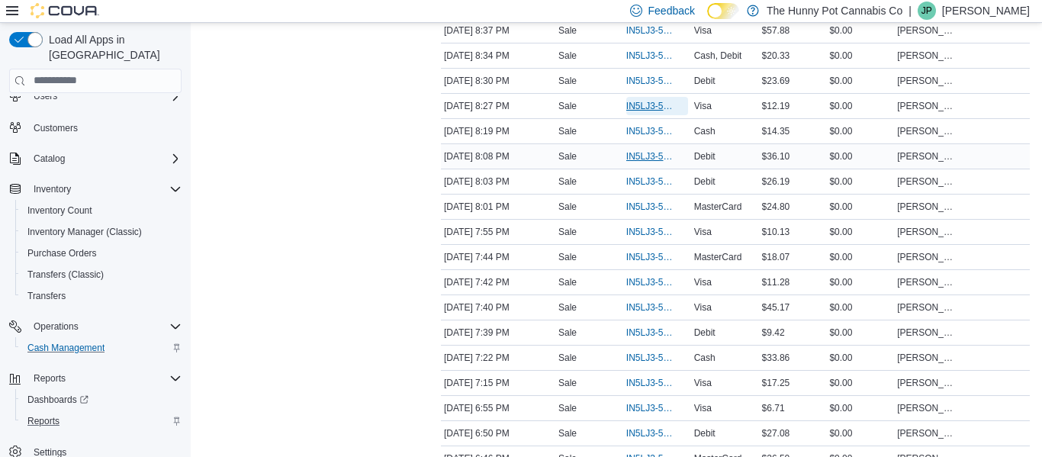
click at [672, 105] on span "IN5LJ3-5758910" at bounding box center [650, 106] width 47 height 12
click at [657, 105] on span "IN5LJ3-5758910" at bounding box center [650, 106] width 47 height 12
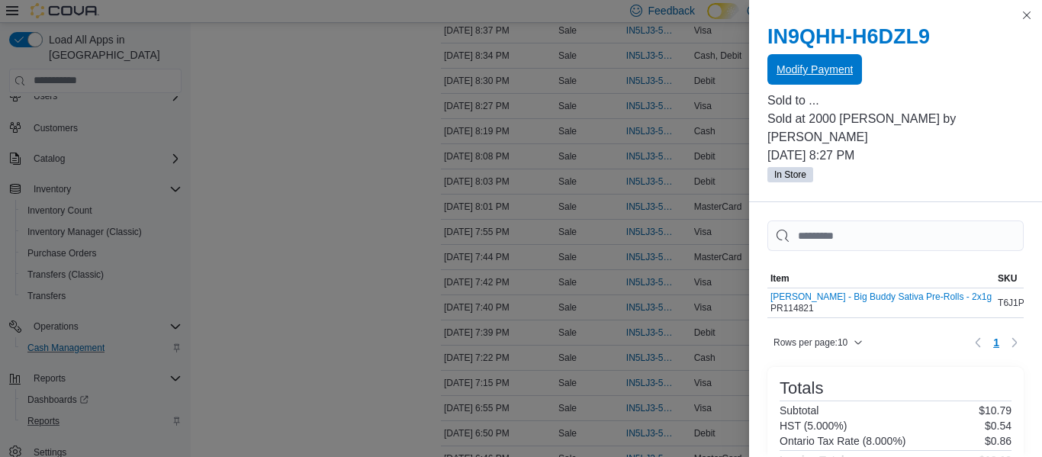
click at [832, 55] on span "Modify Payment" at bounding box center [815, 69] width 76 height 31
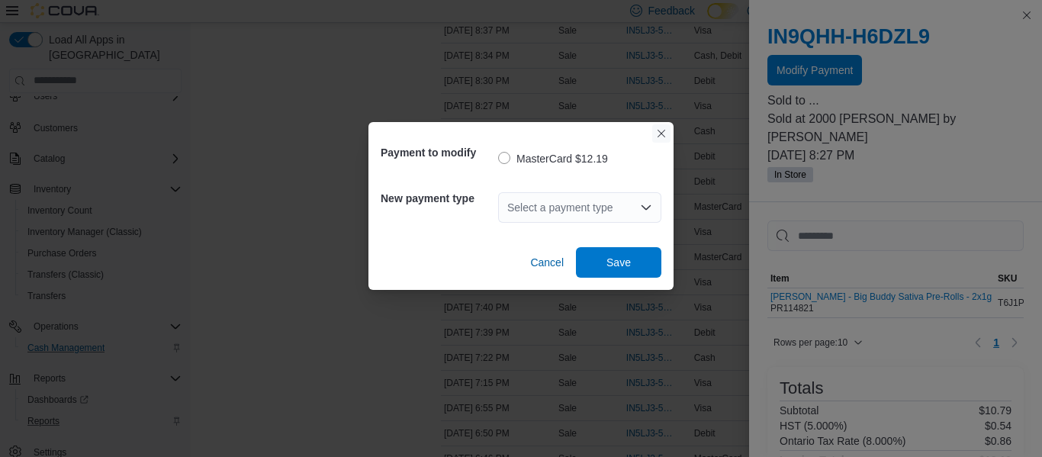
click at [660, 131] on button "Closes this modal window" at bounding box center [661, 133] width 18 height 18
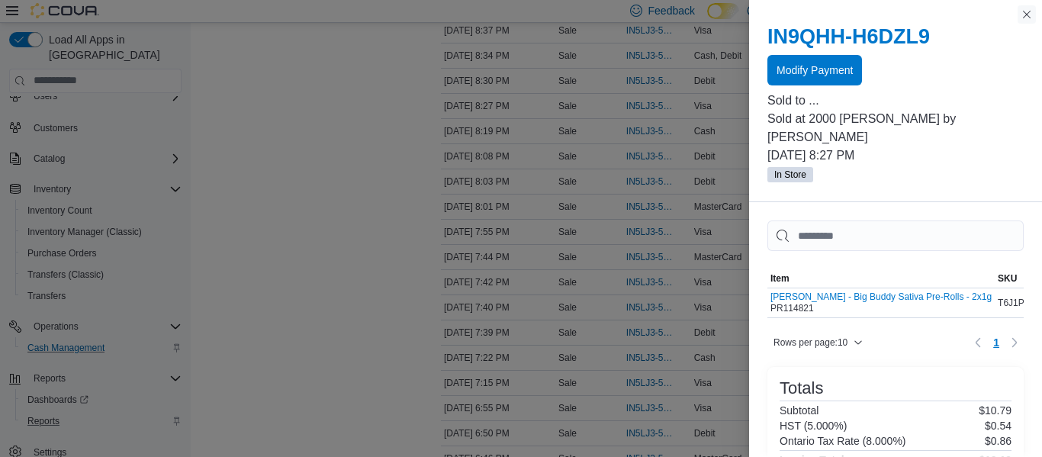
click at [1026, 12] on button "Close this dialog" at bounding box center [1027, 14] width 18 height 18
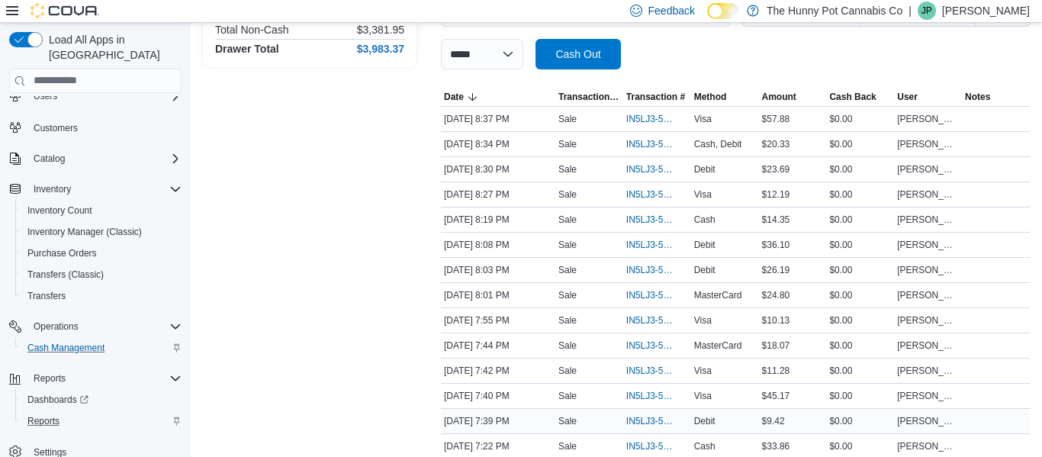
scroll to position [261, 0]
click at [654, 141] on span "IN5LJ3-5758972" at bounding box center [650, 145] width 47 height 12
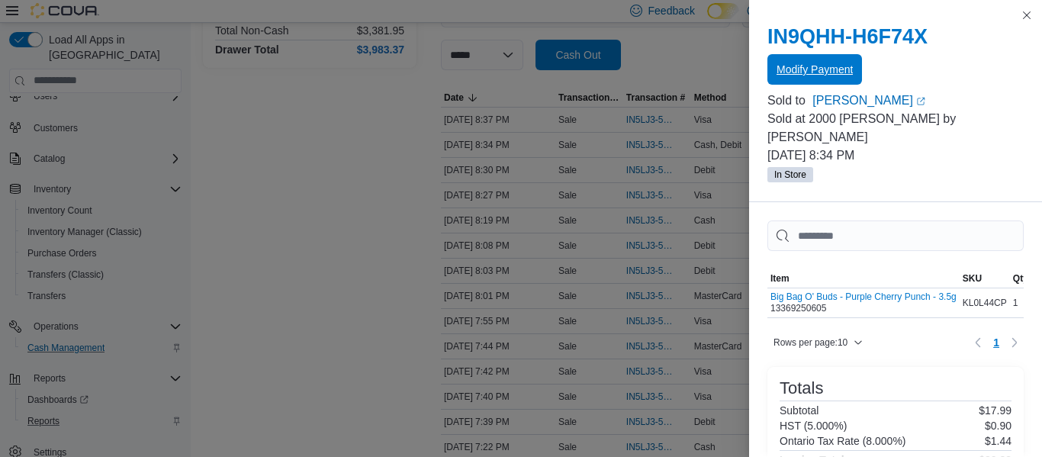
click at [788, 74] on span "Modify Payment" at bounding box center [815, 69] width 76 height 15
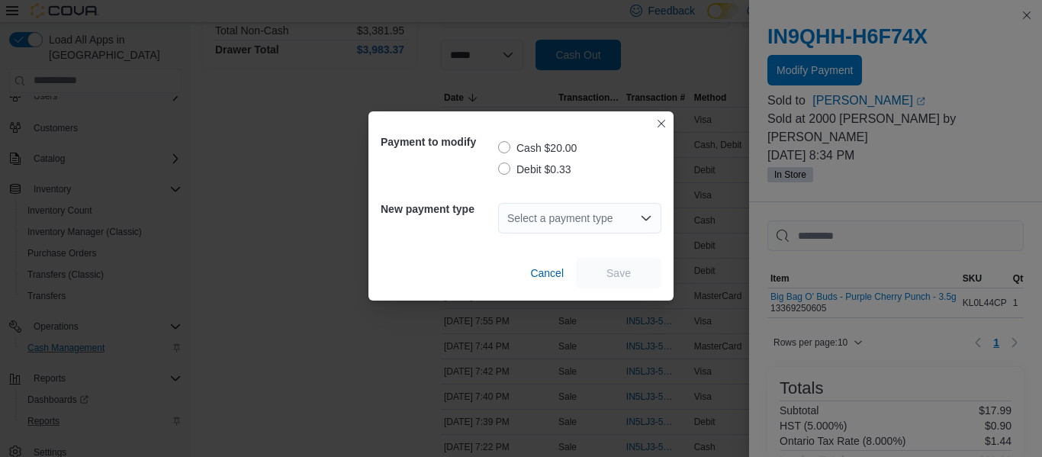
click at [504, 172] on label "Debit $0.33" at bounding box center [534, 169] width 73 height 18
click at [549, 233] on div "Select a payment type" at bounding box center [579, 218] width 163 height 49
click at [548, 227] on div "Select a payment type" at bounding box center [579, 218] width 163 height 31
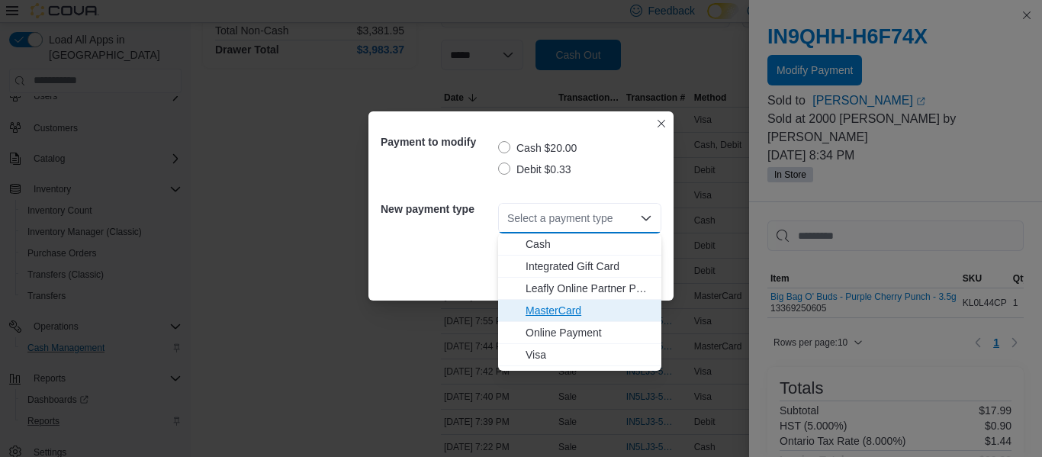
click at [544, 306] on span "MasterCard" at bounding box center [589, 310] width 127 height 15
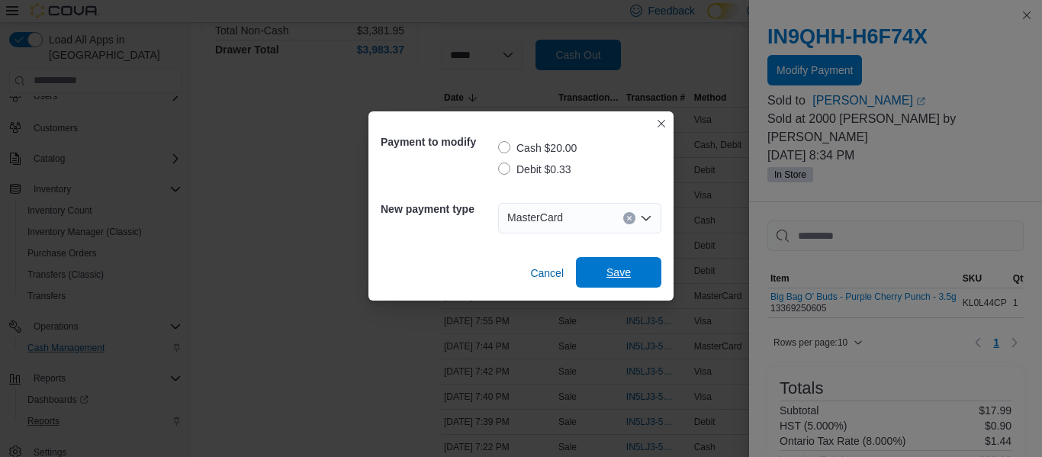
click at [634, 263] on span "Save" at bounding box center [618, 272] width 67 height 31
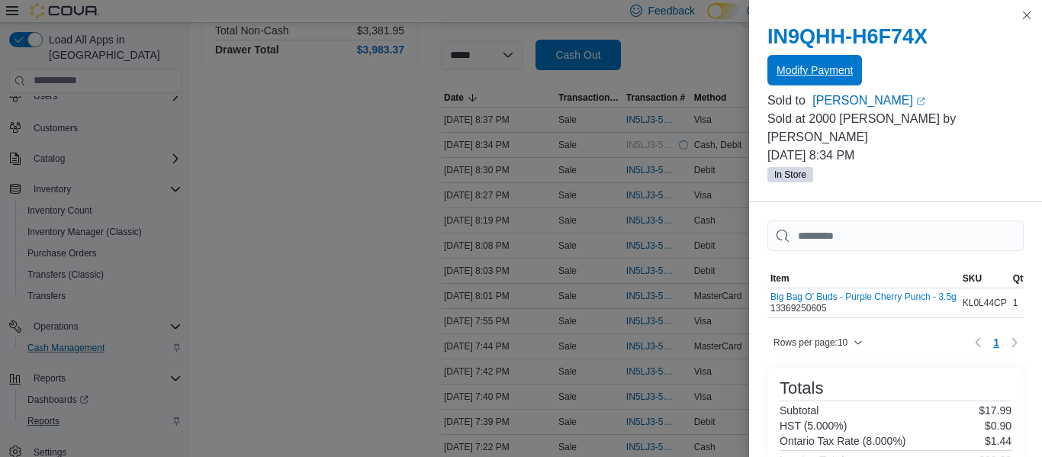
scroll to position [0, 0]
click at [1027, 16] on button "Close this dialog" at bounding box center [1027, 14] width 18 height 18
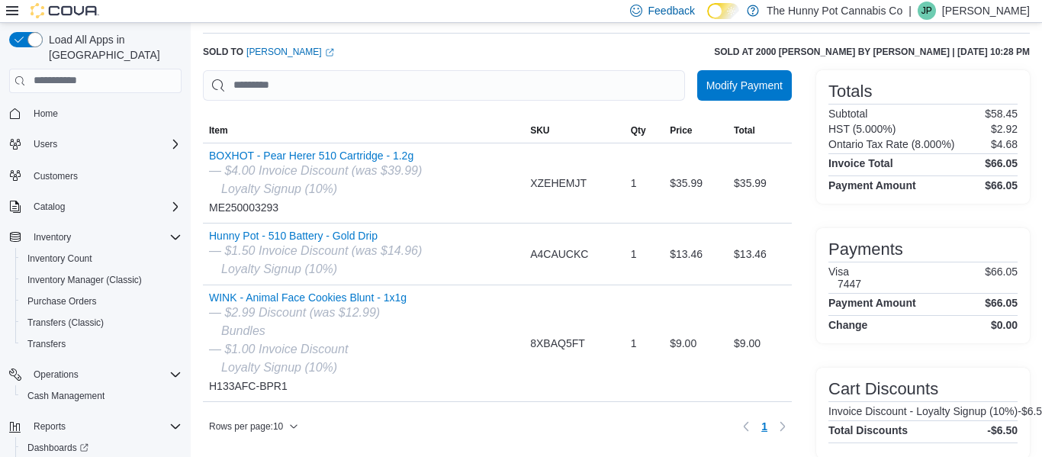
scroll to position [68, 0]
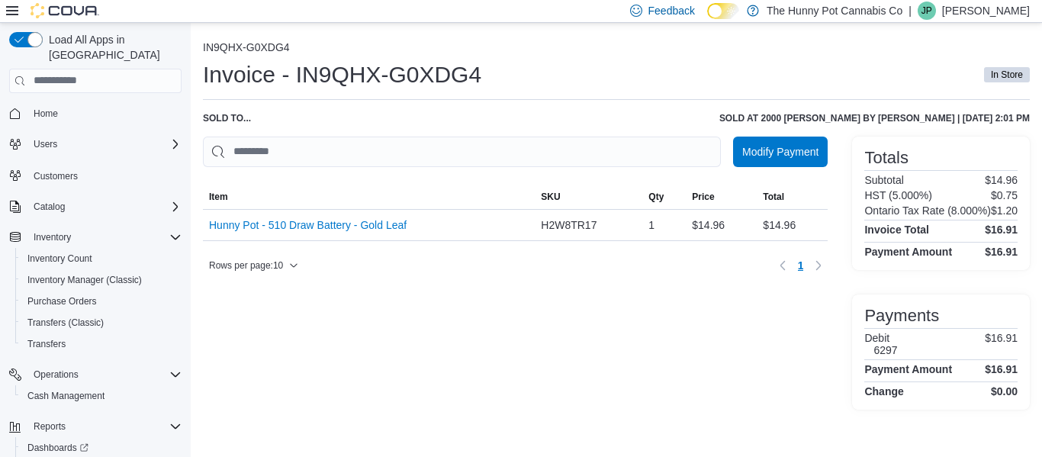
click at [598, 387] on div "Modify Payment Sorting MemoryTable from EuiInMemoryTable; Page 1 of 1. Item SKU…" at bounding box center [515, 273] width 625 height 273
